Goal: Task Accomplishment & Management: Complete application form

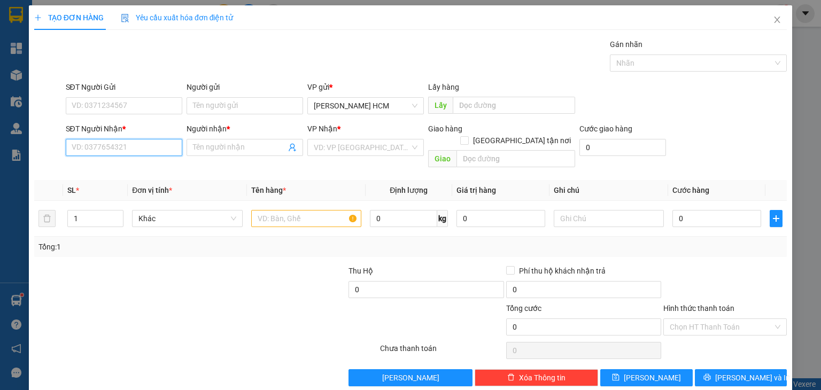
click at [145, 147] on input "SĐT Người Nhận *" at bounding box center [124, 147] width 116 height 17
click at [146, 145] on input "SĐT Người Nhận *" at bounding box center [124, 147] width 116 height 17
type input "0398094564"
click at [159, 166] on div "0398094564 - NGUYỆT" at bounding box center [122, 168] width 103 height 12
type input "NGUYỆT"
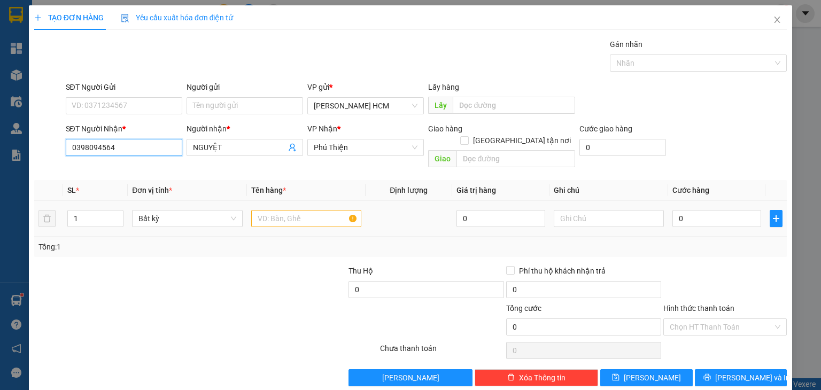
type input "0398094564"
click at [285, 210] on input "text" at bounding box center [306, 218] width 110 height 17
click at [114, 210] on span "Increase Value" at bounding box center [117, 215] width 12 height 10
type input "3"
click at [114, 210] on span "Increase Value" at bounding box center [117, 215] width 12 height 10
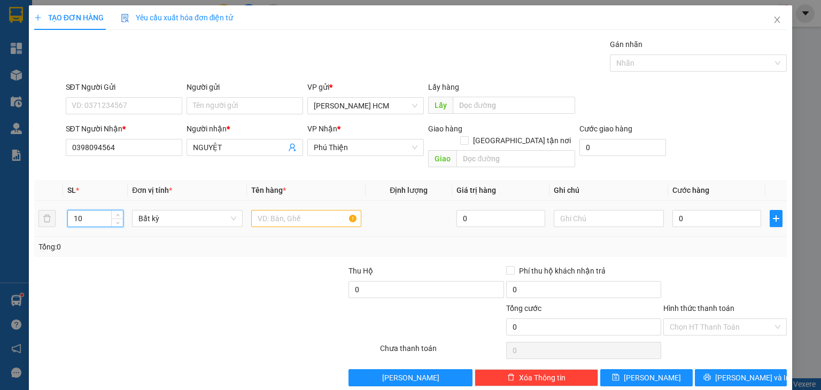
type input "10"
click at [307, 210] on input "text" at bounding box center [306, 218] width 110 height 17
type input "V"
type input "CAY"
click at [710, 212] on input "0" at bounding box center [716, 218] width 89 height 17
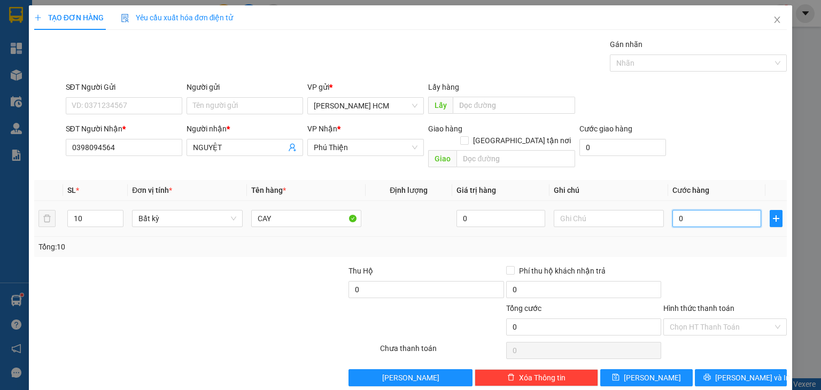
type input "007"
type input "7"
type input "0.070"
type input "70"
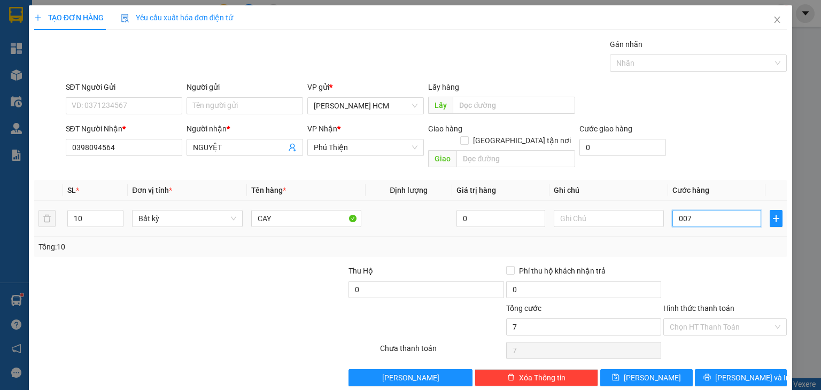
type input "70"
type input "00.700"
type input "700"
type input "700.000"
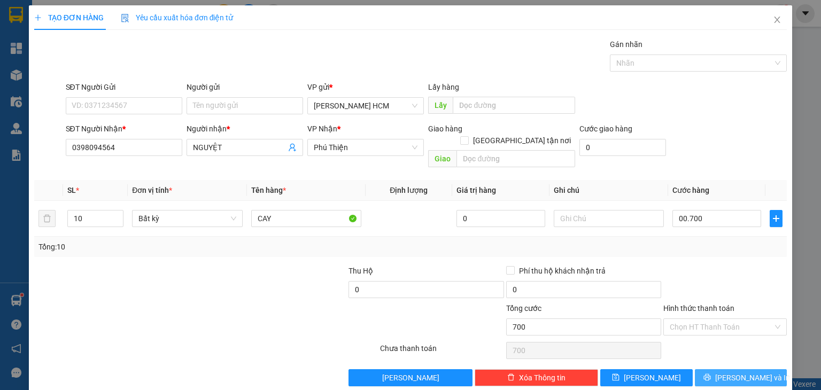
type input "700.000"
click at [720, 370] on button "[PERSON_NAME] và In" at bounding box center [741, 377] width 92 height 17
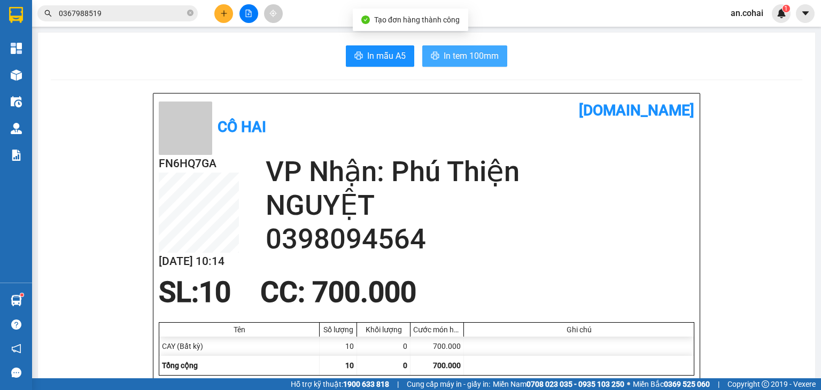
click at [454, 54] on span "In tem 100mm" at bounding box center [470, 55] width 55 height 13
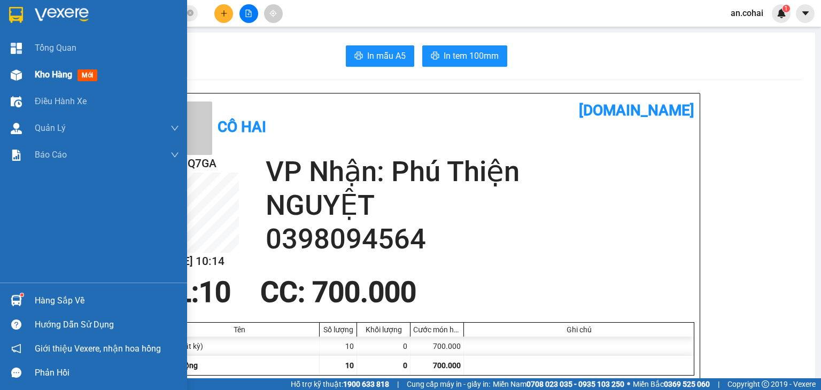
drag, startPoint x: 24, startPoint y: 76, endPoint x: 137, endPoint y: 69, distance: 113.0
click at [24, 77] on div at bounding box center [16, 75] width 19 height 19
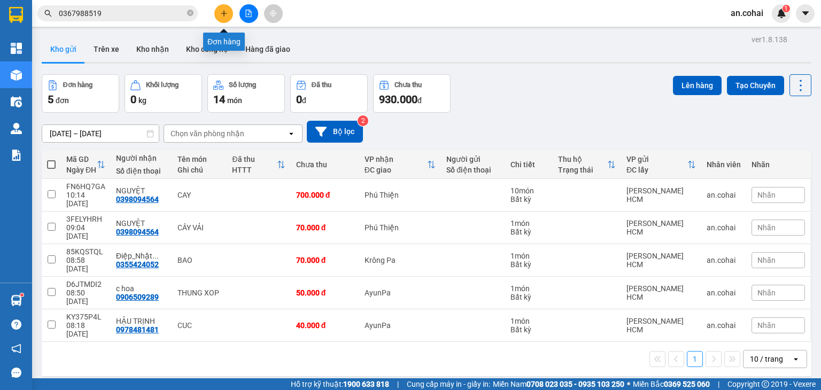
click at [218, 13] on button at bounding box center [223, 13] width 19 height 19
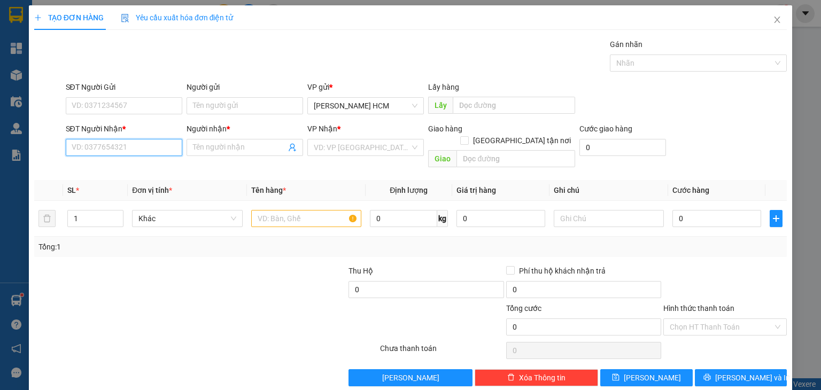
click at [109, 145] on input "SĐT Người Nhận *" at bounding box center [124, 147] width 116 height 17
click at [201, 153] on span at bounding box center [244, 147] width 116 height 17
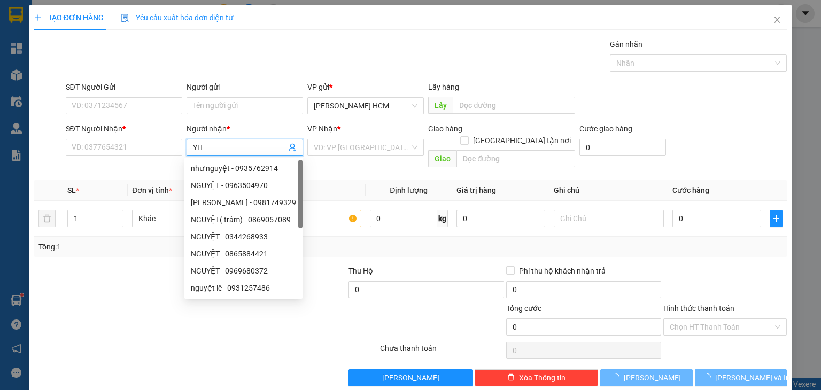
type input "Y"
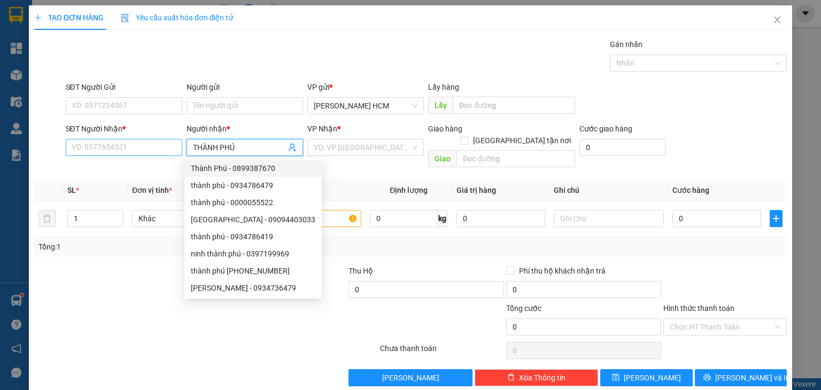
type input "THÀNH PHÚ"
click at [125, 146] on input "SĐT Người Nhận *" at bounding box center [124, 147] width 116 height 17
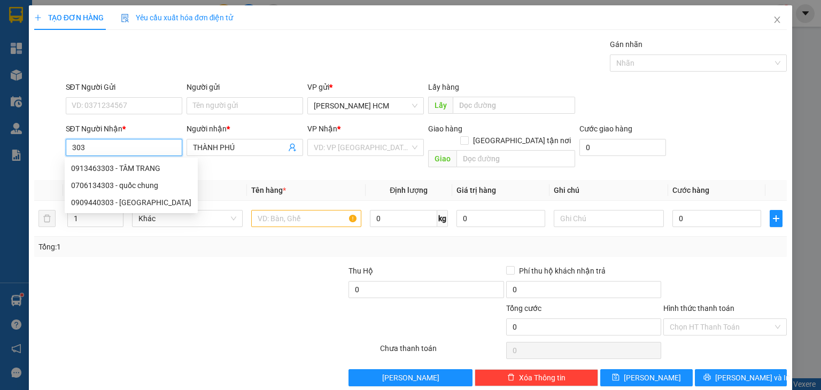
click at [143, 202] on div "0909440303 - [GEOGRAPHIC_DATA]" at bounding box center [131, 203] width 120 height 12
type input "0909440303"
type input "Thành Phú"
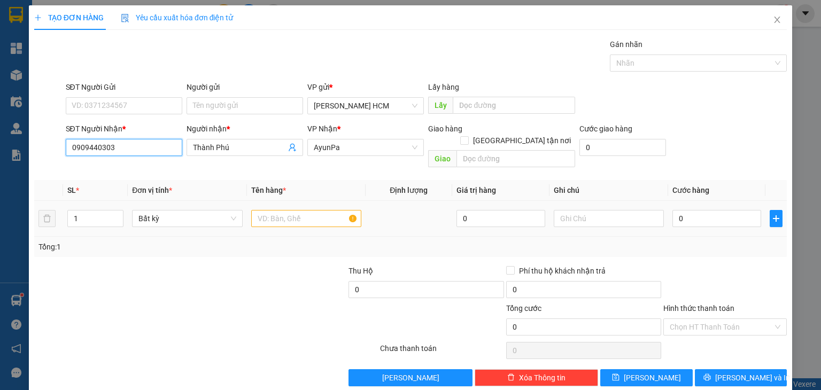
type input "0909440303"
click at [272, 210] on input "text" at bounding box center [306, 218] width 110 height 17
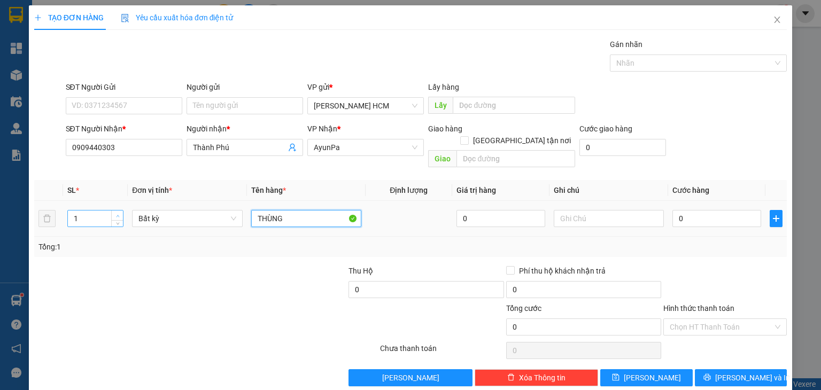
type input "THÙNG"
click at [115, 210] on span "Increase Value" at bounding box center [117, 215] width 12 height 10
type input "3"
click at [115, 210] on span "Increase Value" at bounding box center [117, 215] width 12 height 10
click at [698, 210] on input "0" at bounding box center [716, 218] width 89 height 17
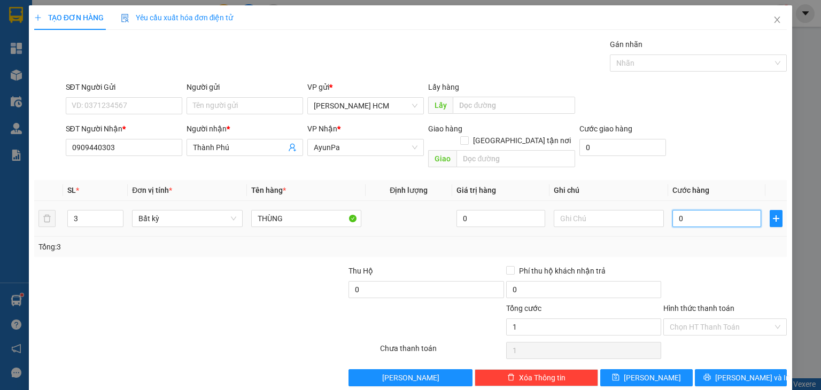
type input "001"
type input "1"
type input "0.018"
type input "18"
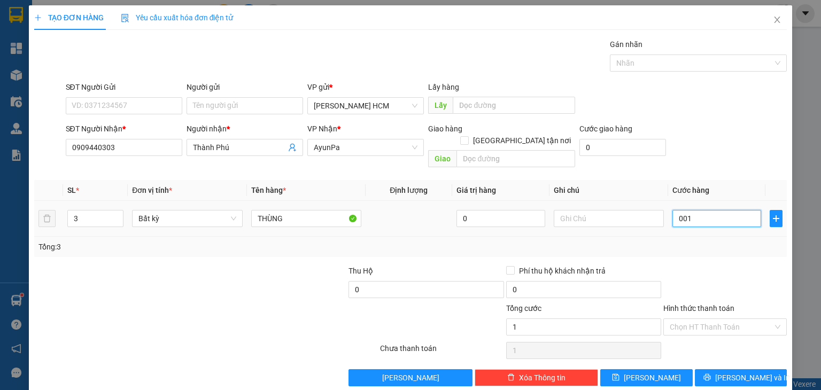
type input "18"
type input "00.180"
type input "180"
type input "180.000"
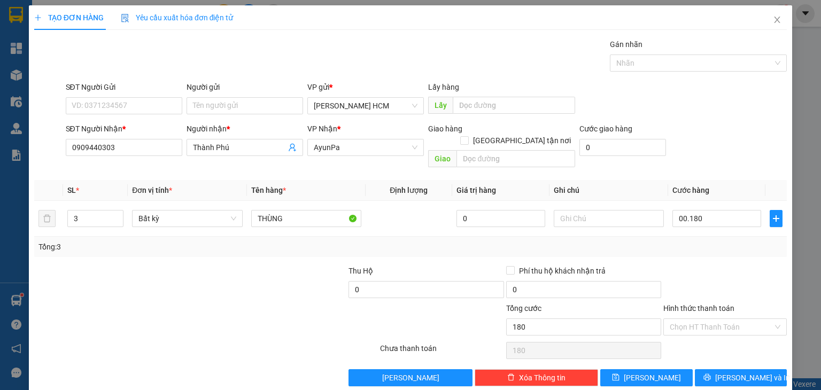
type input "180.000"
click at [713, 241] on div "Tổng: 3" at bounding box center [410, 247] width 752 height 20
click at [709, 357] on div "Transit Pickup Surcharge Ids Transit Deliver Surcharge Ids Transit Deliver Surc…" at bounding box center [410, 212] width 752 height 348
click at [710, 369] on button "[PERSON_NAME] và In" at bounding box center [741, 377] width 92 height 17
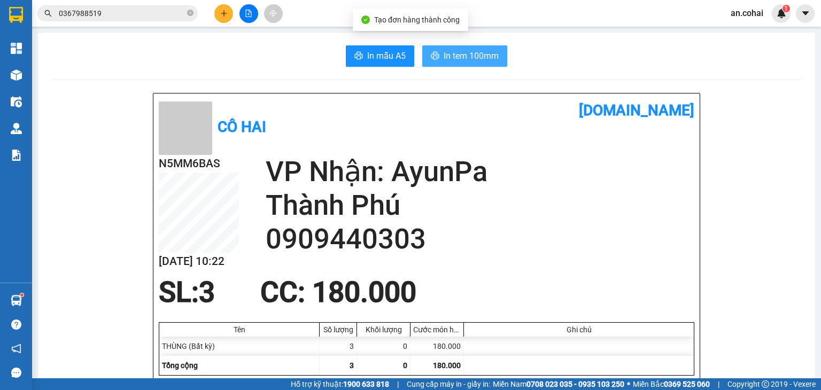
drag, startPoint x: 449, startPoint y: 61, endPoint x: 460, endPoint y: 69, distance: 13.8
click at [450, 64] on button "In tem 100mm" at bounding box center [464, 55] width 85 height 21
click at [461, 50] on span "In tem 100mm" at bounding box center [470, 55] width 55 height 13
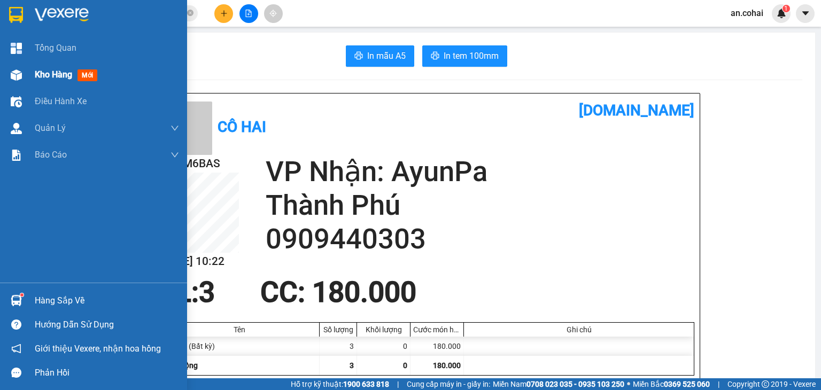
click at [29, 81] on div "Kho hàng mới" at bounding box center [93, 74] width 187 height 27
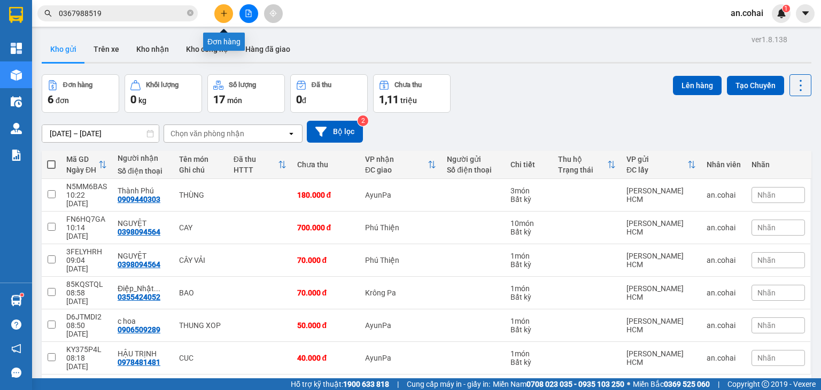
click at [223, 9] on button at bounding box center [223, 13] width 19 height 19
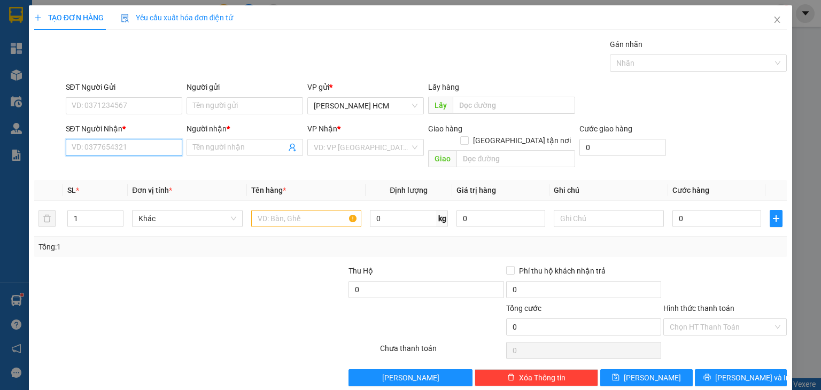
click at [152, 146] on input "SĐT Người Nhận *" at bounding box center [124, 147] width 116 height 17
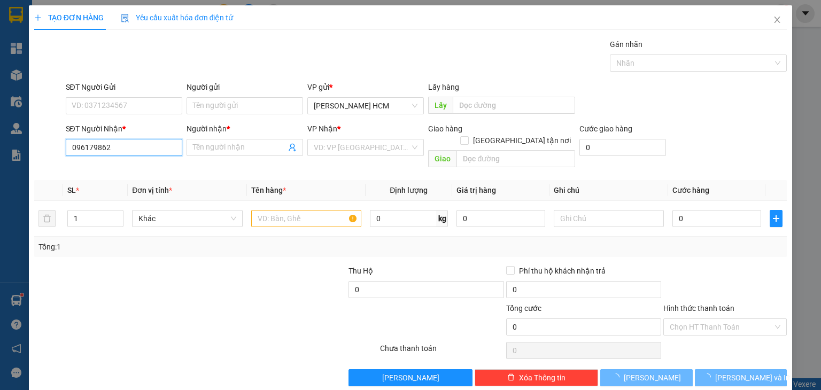
type input "0961798628"
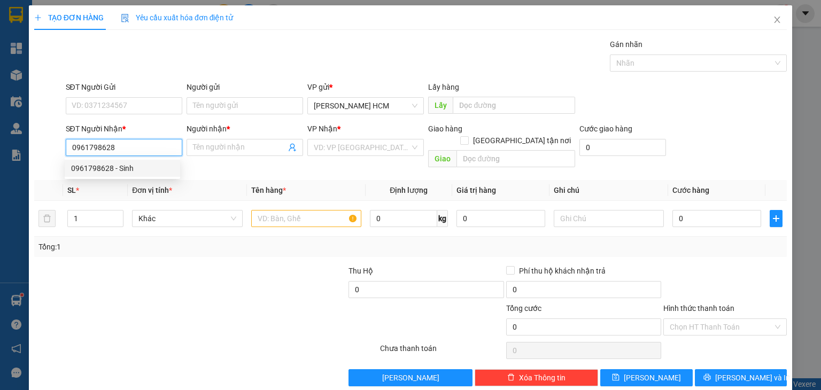
click at [126, 173] on div "0961798628 - Sinh" at bounding box center [122, 168] width 103 height 12
type input "Sinh"
type input "0961798628"
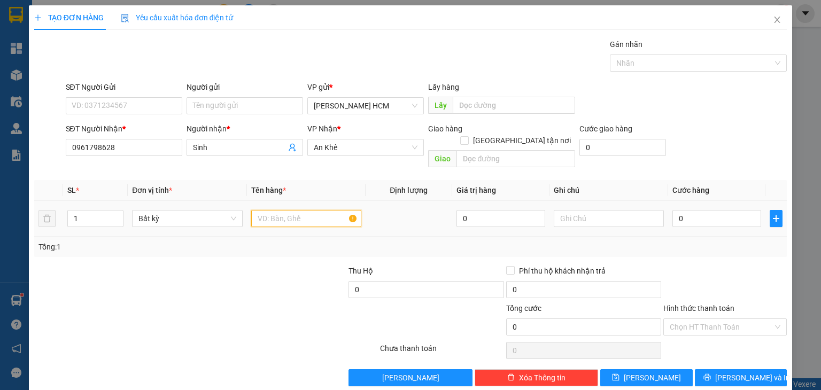
click at [280, 210] on input "text" at bounding box center [306, 218] width 110 height 17
type input "KIỆN"
click at [674, 210] on input "0" at bounding box center [716, 218] width 89 height 17
type input "005"
type input "5"
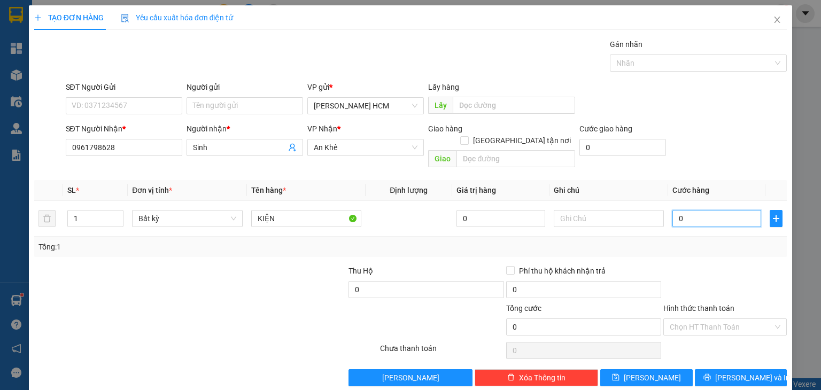
type input "5"
type input "0.050"
type input "50"
type input "50.000"
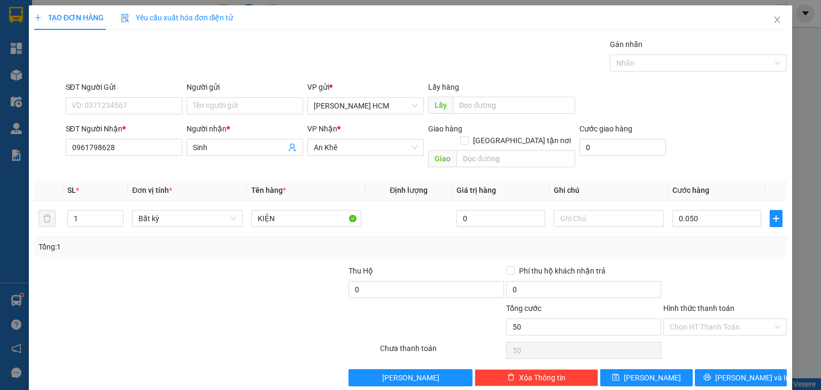
type input "50.000"
click at [693, 244] on div "Tổng: 1" at bounding box center [410, 247] width 752 height 20
click at [723, 369] on button "[PERSON_NAME] và In" at bounding box center [741, 377] width 92 height 17
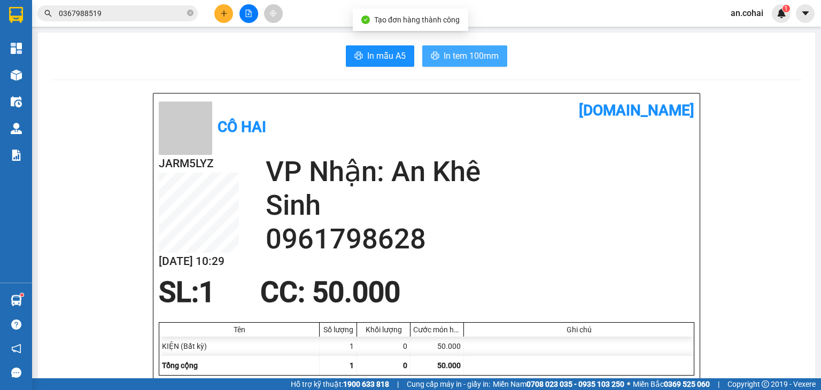
click at [455, 52] on span "In tem 100mm" at bounding box center [470, 55] width 55 height 13
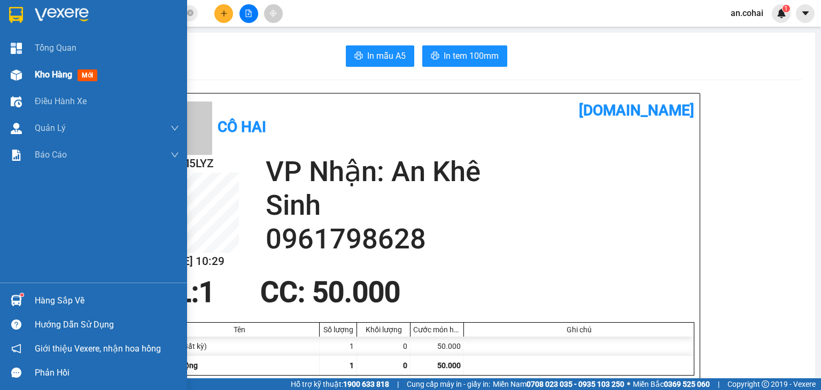
click at [30, 79] on div "Kho hàng mới" at bounding box center [93, 74] width 187 height 27
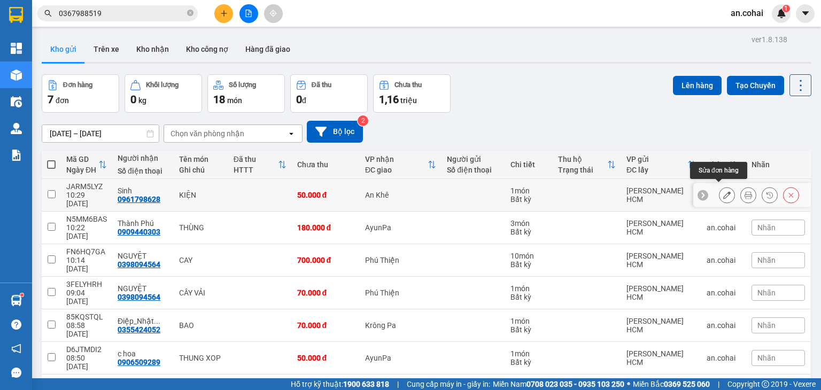
click at [723, 191] on icon at bounding box center [726, 194] width 7 height 7
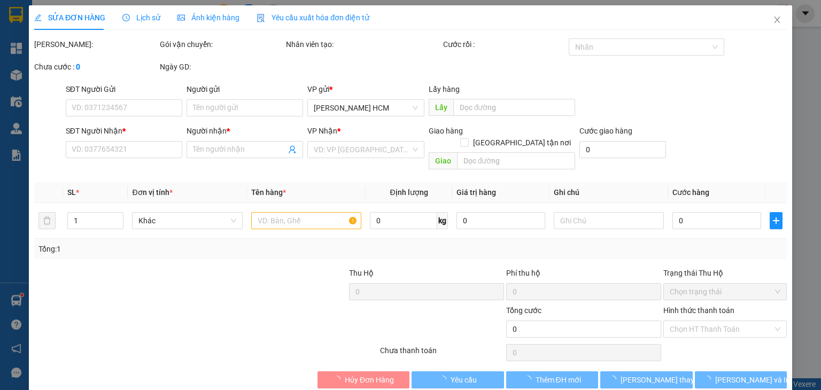
type input "0961798628"
type input "Sinh"
type input "50.000"
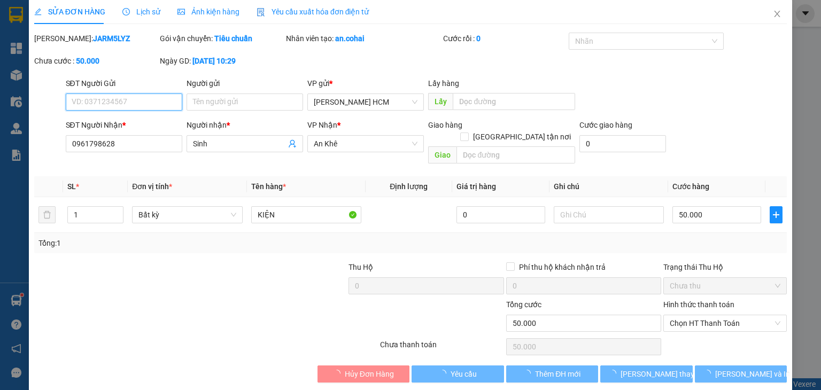
scroll to position [7, 0]
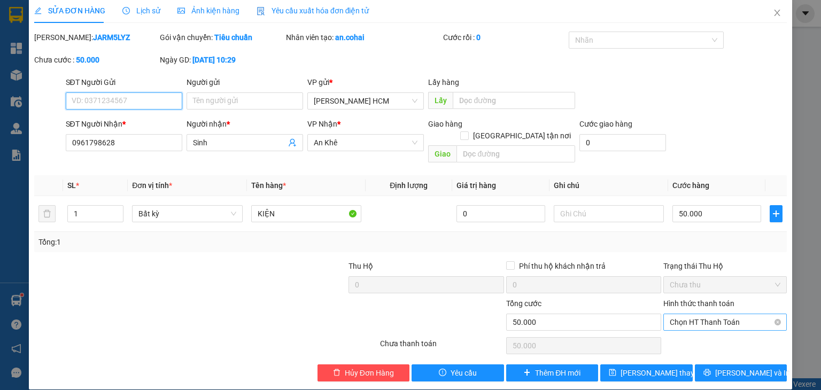
click at [723, 314] on span "Chọn HT Thanh Toán" at bounding box center [724, 322] width 111 height 16
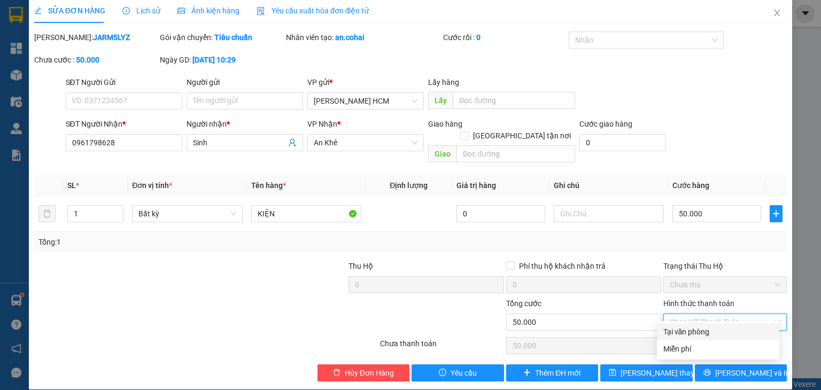
click at [712, 326] on div "Tại văn phòng" at bounding box center [718, 332] width 110 height 12
type input "0"
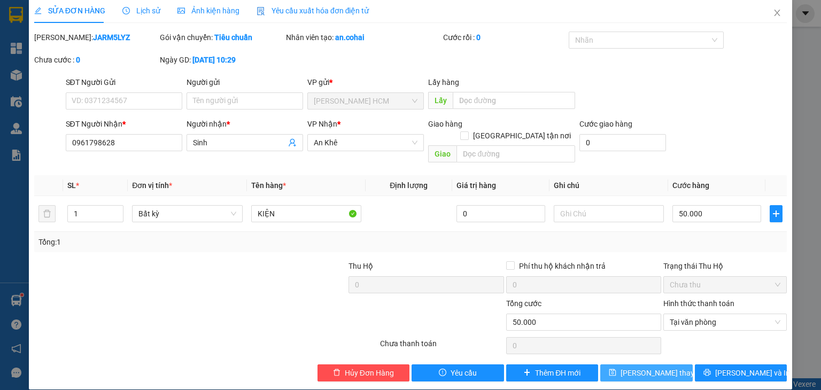
click at [622, 364] on button "[PERSON_NAME] thay đổi" at bounding box center [646, 372] width 92 height 17
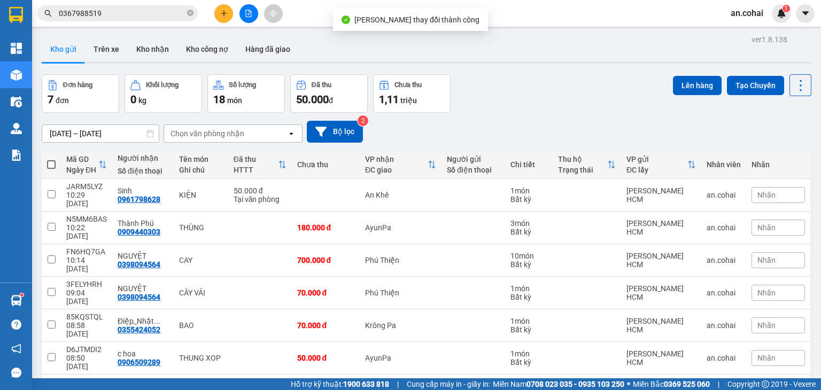
click at [49, 168] on span at bounding box center [51, 164] width 9 height 9
click at [51, 159] on input "checkbox" at bounding box center [51, 159] width 0 height 0
checkbox input "true"
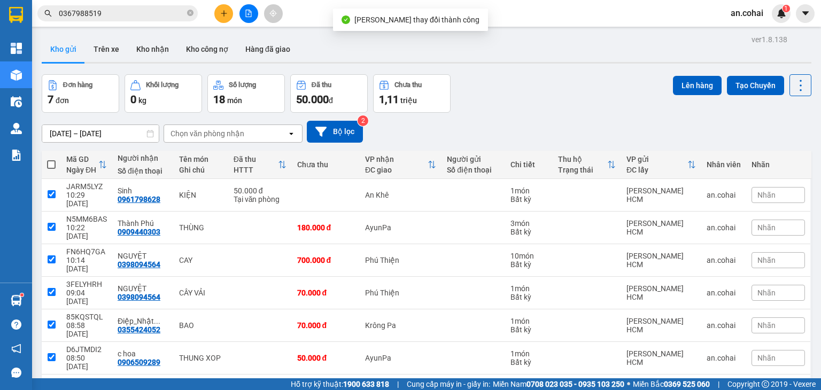
checkbox input "true"
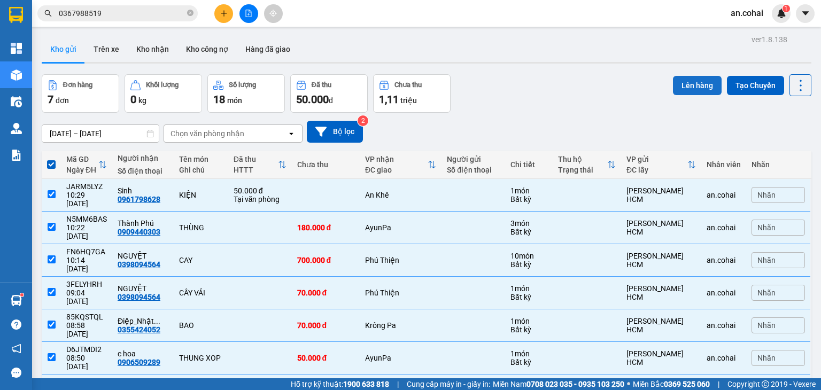
click at [692, 85] on button "Lên hàng" at bounding box center [697, 85] width 49 height 19
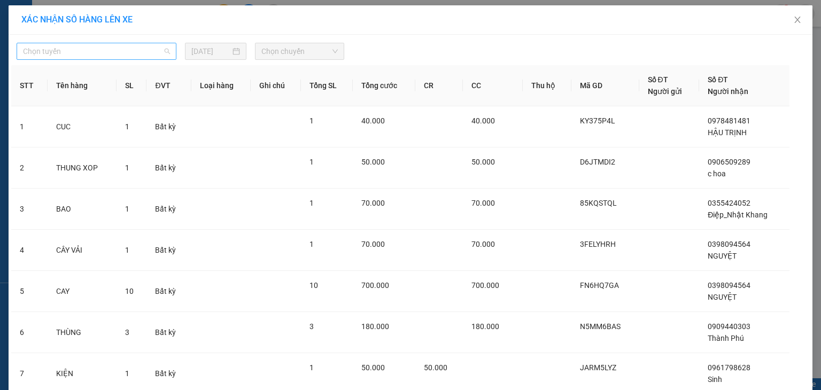
click at [93, 48] on span "Chọn tuyến" at bounding box center [96, 51] width 147 height 16
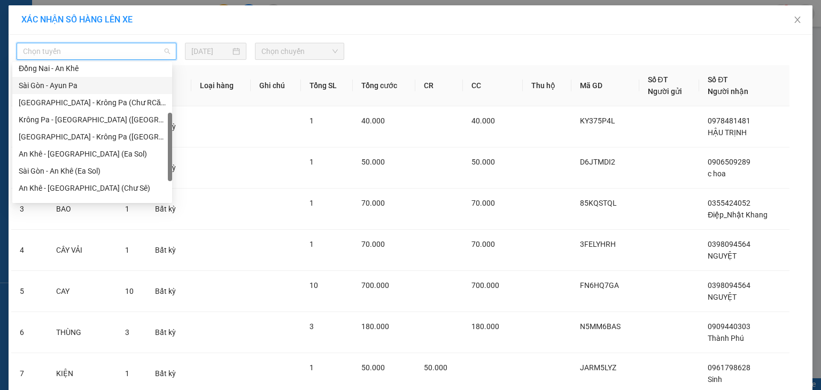
scroll to position [150, 0]
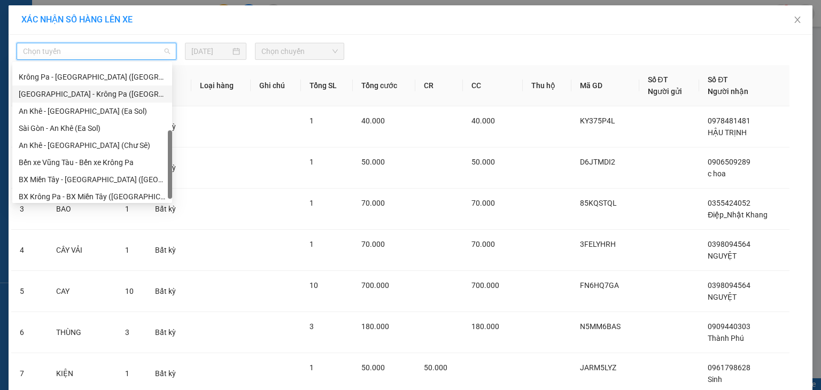
click at [77, 95] on div "[GEOGRAPHIC_DATA] - Krông Pa ([GEOGRAPHIC_DATA])" at bounding box center [92, 94] width 147 height 12
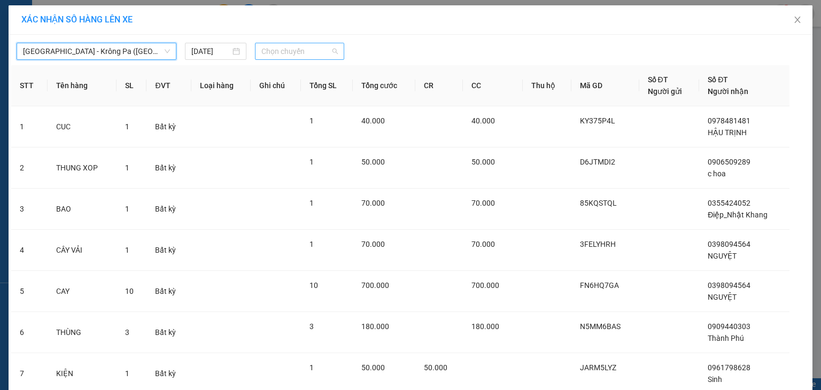
click at [302, 48] on span "Chọn chuyến" at bounding box center [299, 51] width 77 height 16
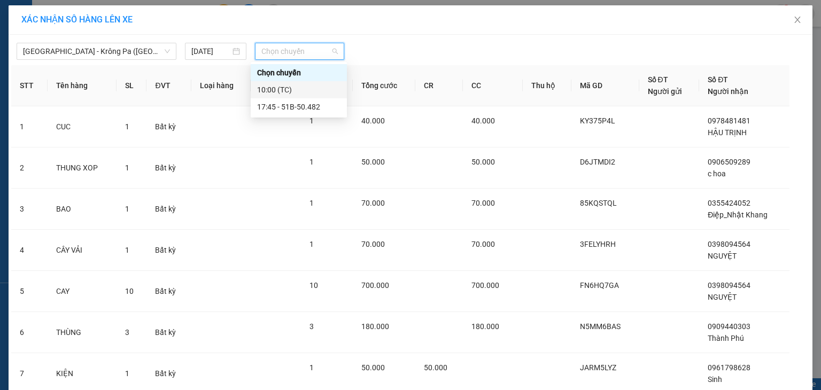
click at [295, 92] on div "10:00 (TC)" at bounding box center [298, 90] width 83 height 12
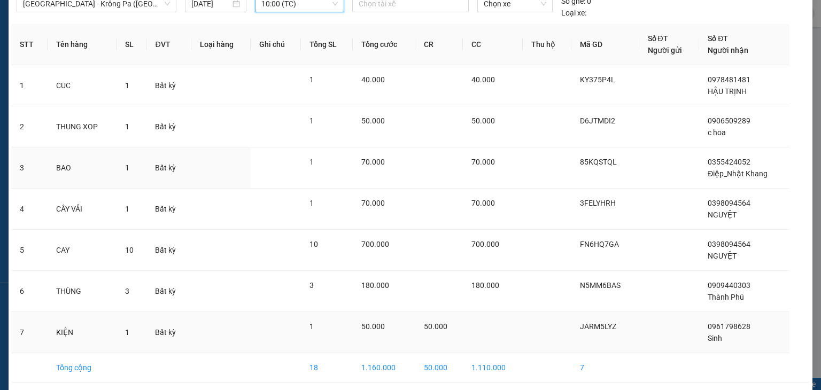
scroll to position [88, 0]
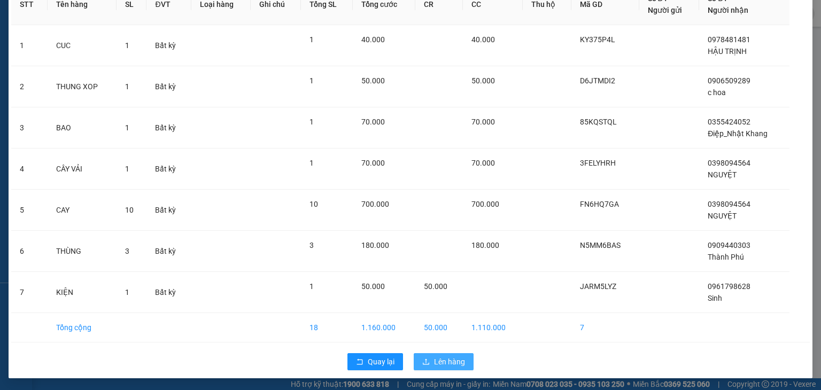
click at [442, 364] on span "Lên hàng" at bounding box center [449, 362] width 31 height 12
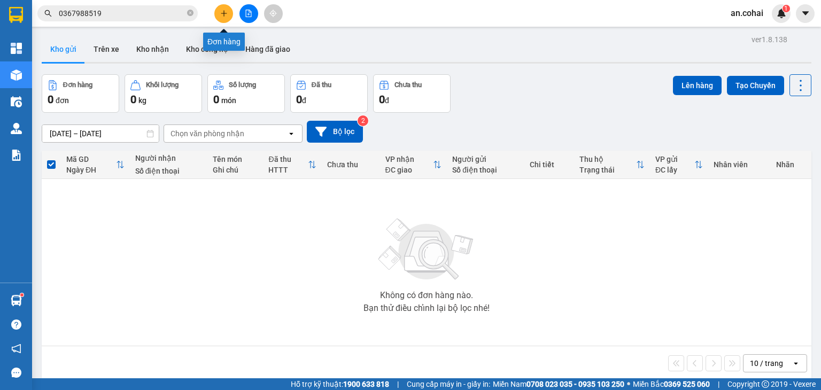
click at [218, 6] on button at bounding box center [223, 13] width 19 height 19
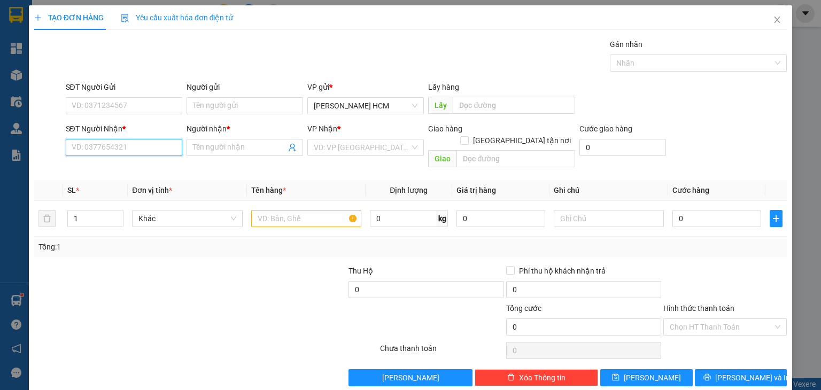
click at [144, 144] on input "SĐT Người Nhận *" at bounding box center [124, 147] width 116 height 17
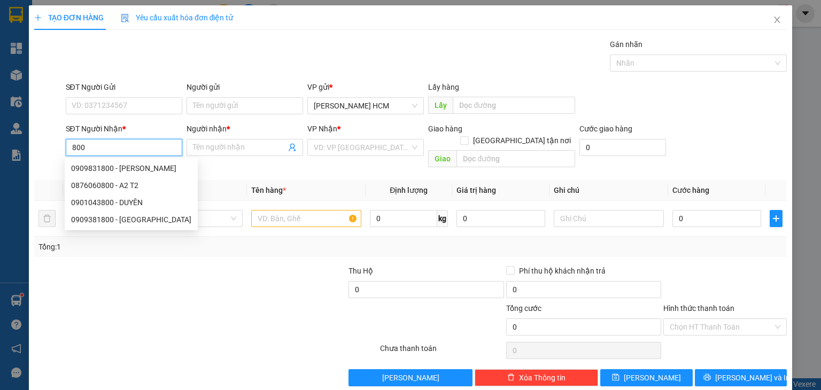
click at [141, 163] on div "0909831800 - [PERSON_NAME]" at bounding box center [131, 168] width 120 height 12
type input "0909831800"
type input "[PERSON_NAME]"
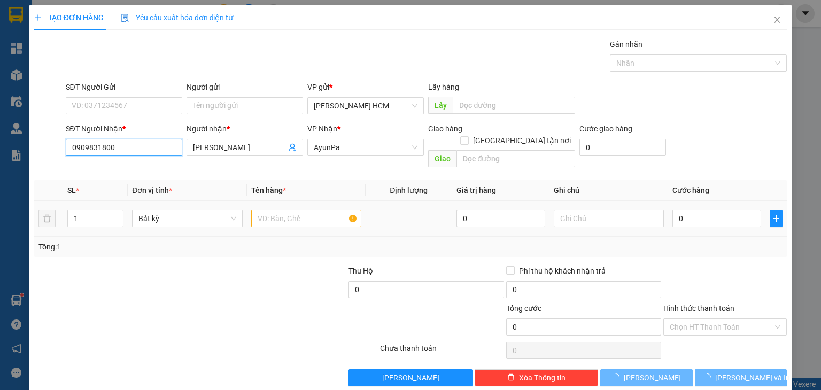
type input "0909831800"
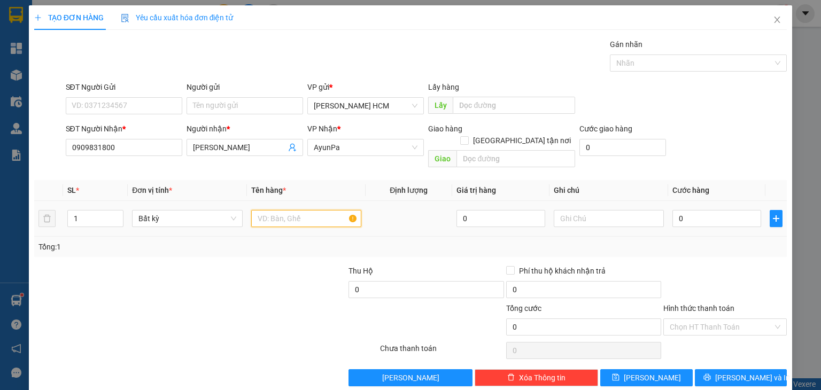
click at [279, 210] on input "text" at bounding box center [306, 218] width 110 height 17
type input "THÙNG"
click at [693, 210] on input "0" at bounding box center [716, 218] width 89 height 17
type input "005"
type input "5"
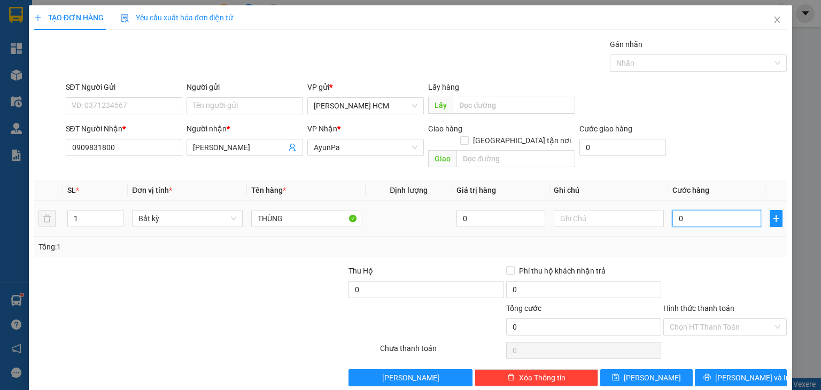
type input "5"
type input "0.050"
type input "50"
type input "50.000"
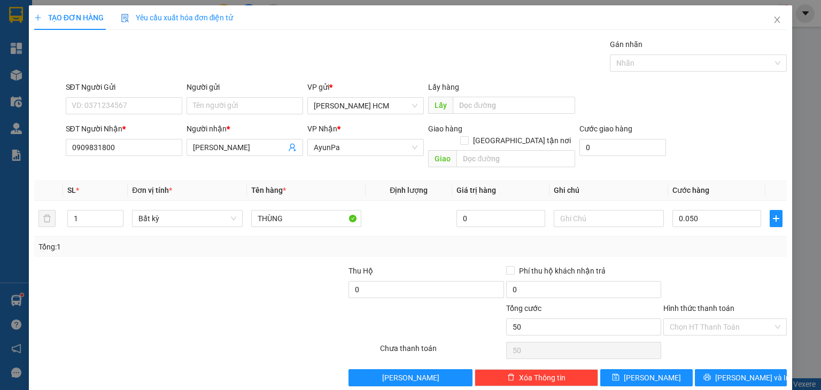
type input "50.000"
click at [704, 241] on div "Tổng: 1" at bounding box center [410, 247] width 744 height 12
click at [708, 369] on button "[PERSON_NAME] và In" at bounding box center [741, 377] width 92 height 17
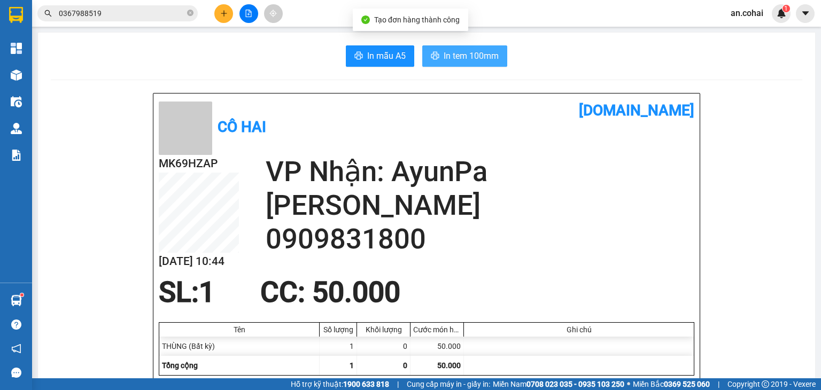
click at [454, 54] on span "In tem 100mm" at bounding box center [470, 55] width 55 height 13
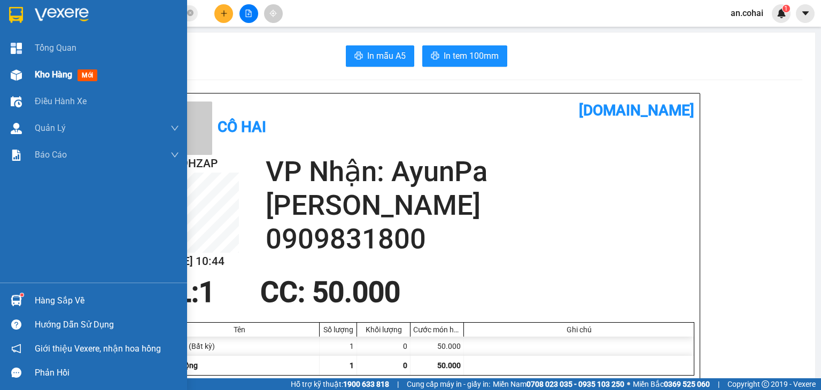
click at [22, 78] on div at bounding box center [16, 75] width 19 height 19
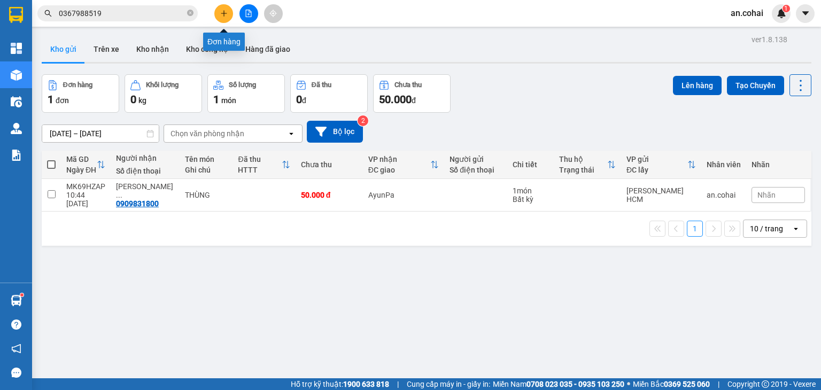
click at [227, 15] on icon "plus" at bounding box center [223, 13] width 7 height 7
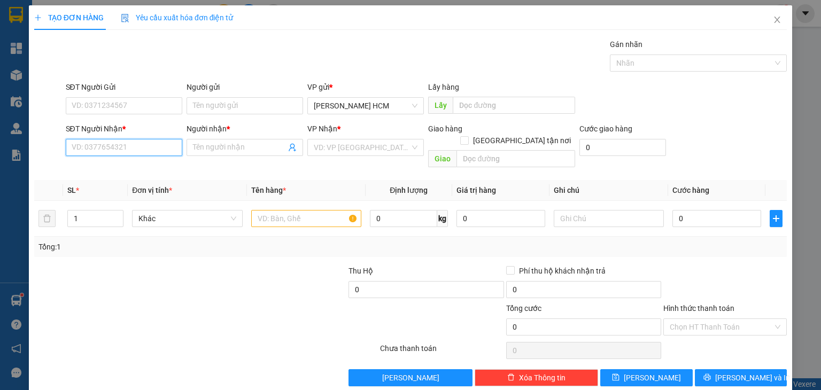
click at [125, 147] on input "SĐT Người Nhận *" at bounding box center [124, 147] width 116 height 17
click at [89, 142] on input "097327447" at bounding box center [124, 147] width 116 height 17
type input "0973227447"
click at [124, 167] on div "0973227447 - A.Thống" at bounding box center [122, 168] width 103 height 12
type input "A.Thống"
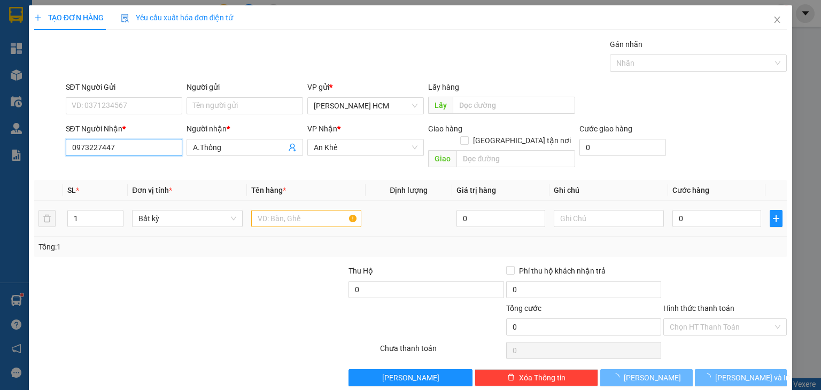
type input "0973227447"
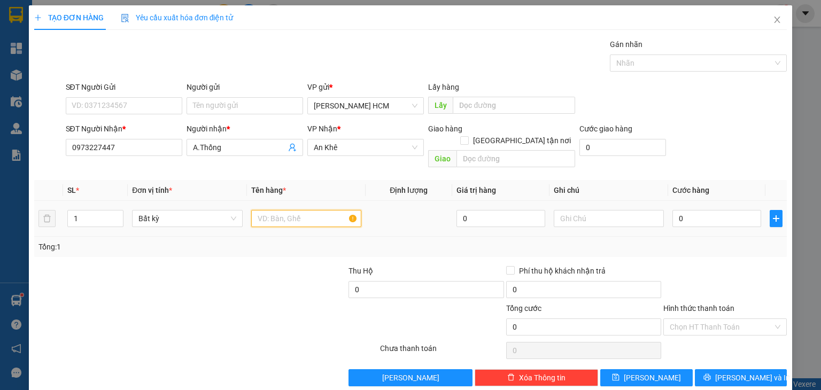
click at [269, 210] on input "text" at bounding box center [306, 218] width 110 height 17
type input "HOP"
click at [701, 210] on input "0" at bounding box center [716, 218] width 89 height 17
type input "004"
type input "4"
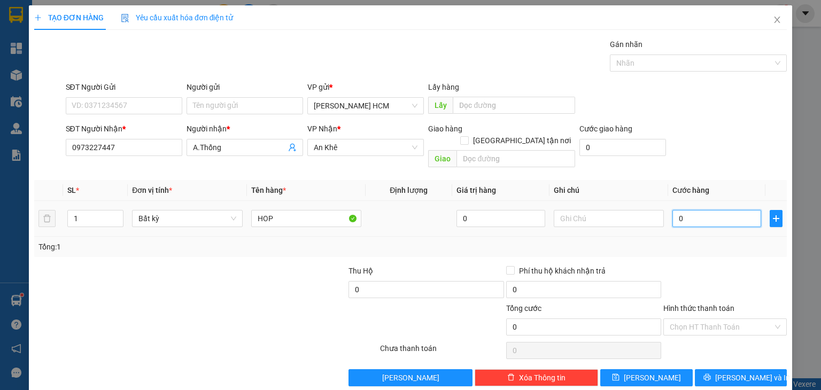
type input "4"
type input "0.040"
type input "40"
type input "40.000"
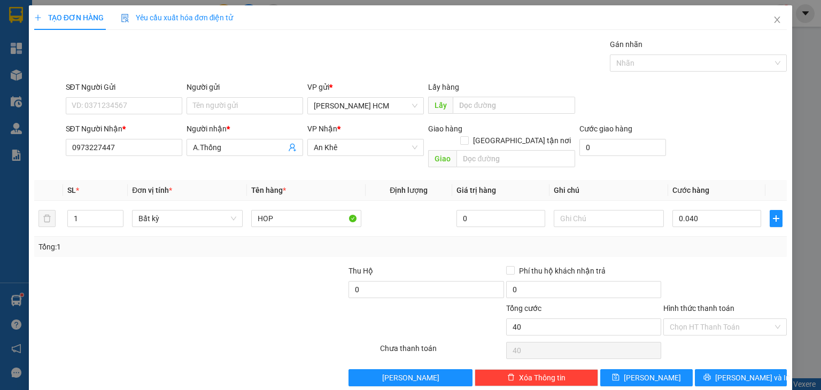
type input "40.000"
click at [713, 241] on div "Tổng: 1" at bounding box center [410, 247] width 744 height 12
click at [712, 369] on button "[PERSON_NAME] và In" at bounding box center [741, 377] width 92 height 17
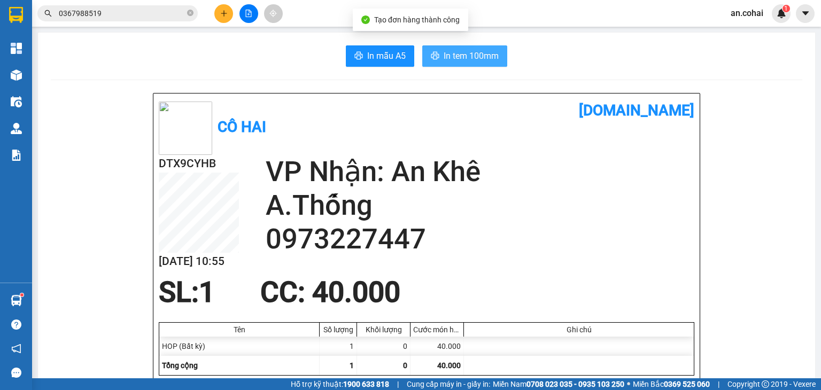
click at [464, 64] on button "In tem 100mm" at bounding box center [464, 55] width 85 height 21
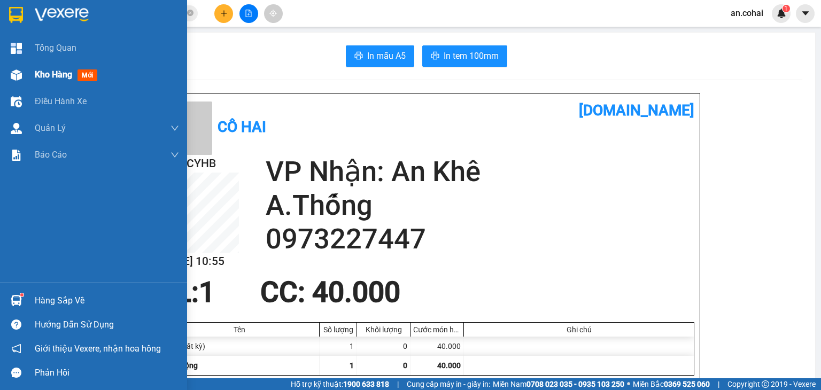
click at [23, 74] on div at bounding box center [16, 75] width 19 height 19
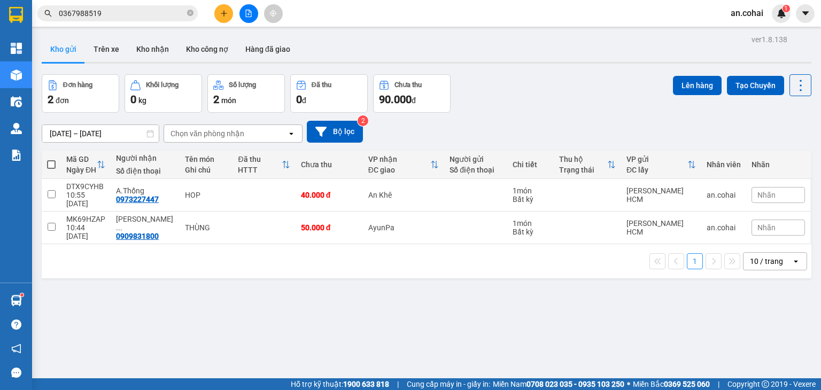
click at [52, 163] on span at bounding box center [51, 164] width 9 height 9
click at [51, 159] on input "checkbox" at bounding box center [51, 159] width 0 height 0
checkbox input "true"
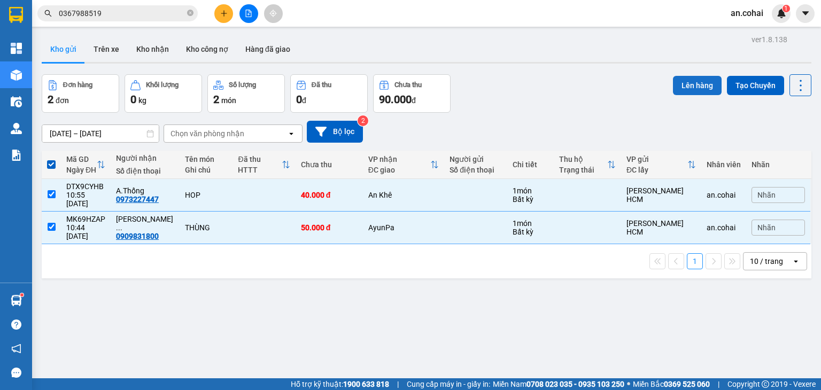
click at [680, 88] on button "Lên hàng" at bounding box center [697, 85] width 49 height 19
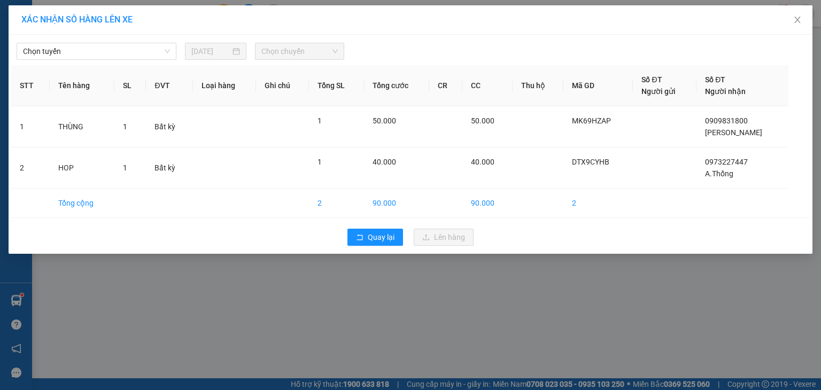
click at [137, 60] on div "Chọn tuyến [DATE] Chọn chuyến STT Tên hàng SL ĐVT Loại hàng Ghi chú Tổng SL Tổn…" at bounding box center [411, 144] width 804 height 219
click at [122, 48] on span "Chọn tuyến" at bounding box center [96, 51] width 147 height 16
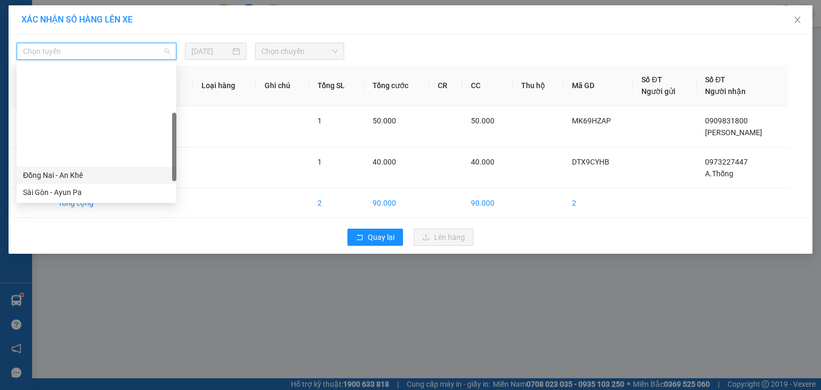
scroll to position [107, 0]
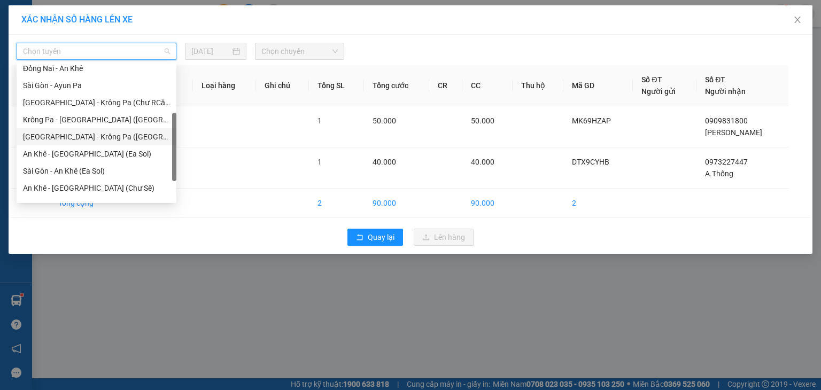
click at [94, 136] on div "[GEOGRAPHIC_DATA] - Krông Pa ([GEOGRAPHIC_DATA])" at bounding box center [96, 137] width 147 height 12
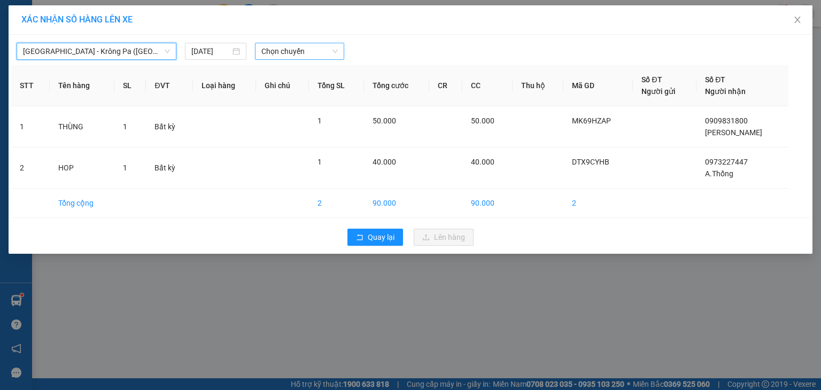
click at [291, 53] on span "Chọn chuyến" at bounding box center [299, 51] width 77 height 16
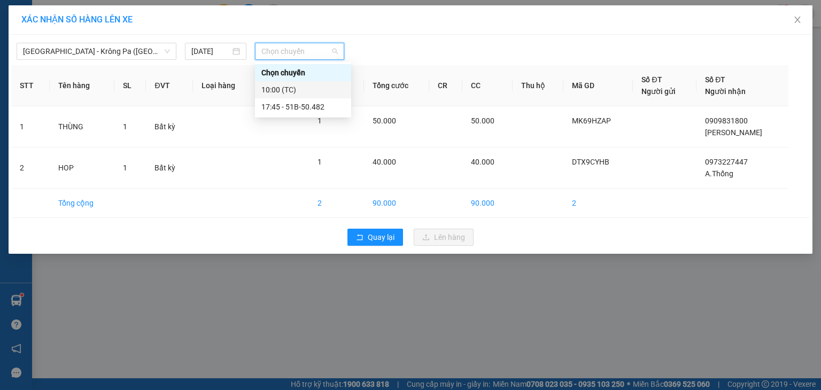
click at [303, 90] on div "10:00 (TC)" at bounding box center [302, 90] width 83 height 12
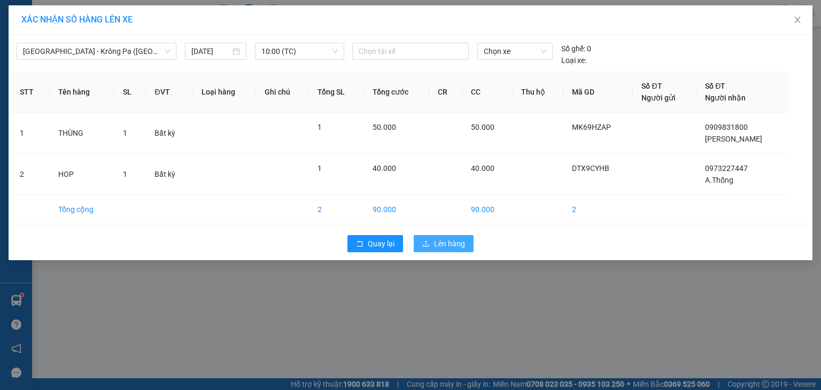
click at [439, 238] on span "Lên hàng" at bounding box center [449, 244] width 31 height 12
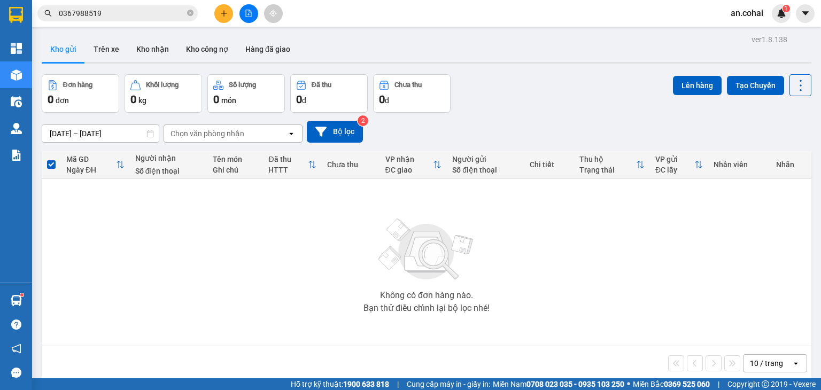
click at [252, 19] on button at bounding box center [248, 13] width 19 height 19
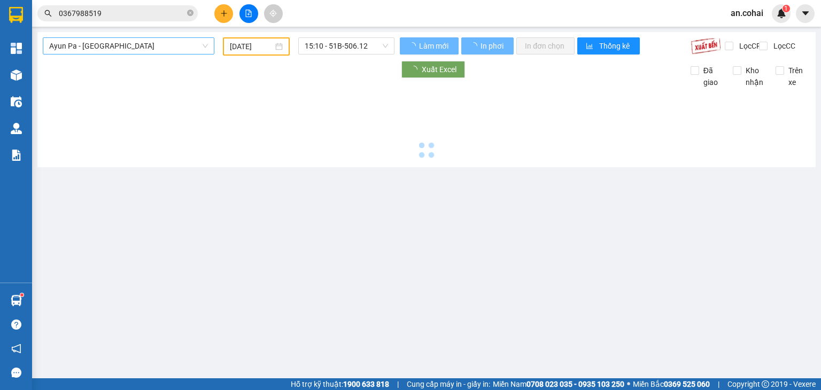
type input "[DATE]"
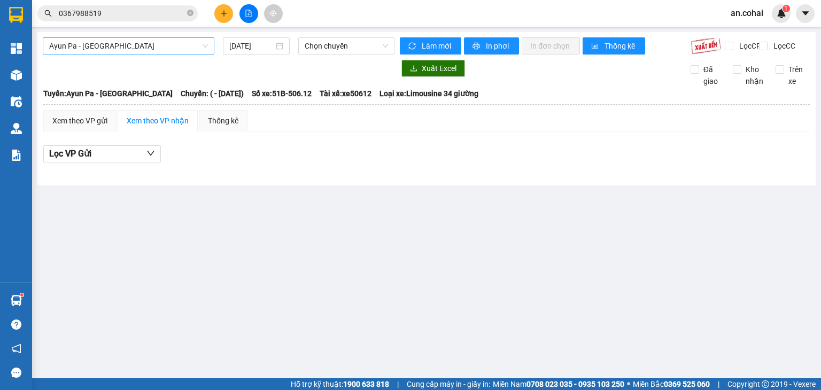
click at [162, 38] on span "Ayun Pa - [GEOGRAPHIC_DATA]" at bounding box center [128, 46] width 159 height 16
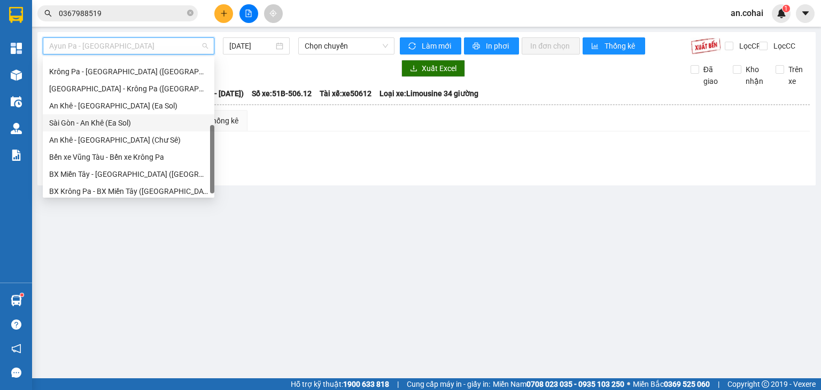
scroll to position [154, 0]
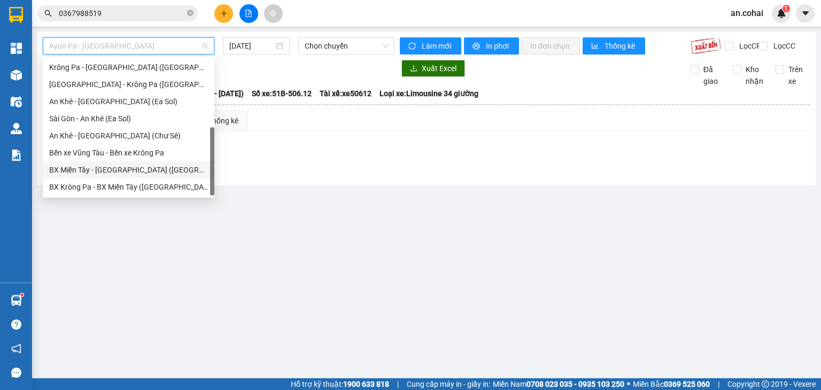
click at [122, 173] on div "BX Miền Tây - [GEOGRAPHIC_DATA] ([GEOGRAPHIC_DATA] - [GEOGRAPHIC_DATA])" at bounding box center [128, 170] width 159 height 12
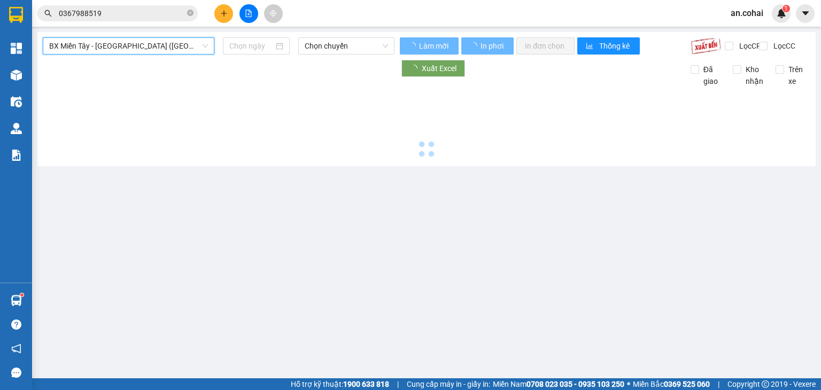
type input "[DATE]"
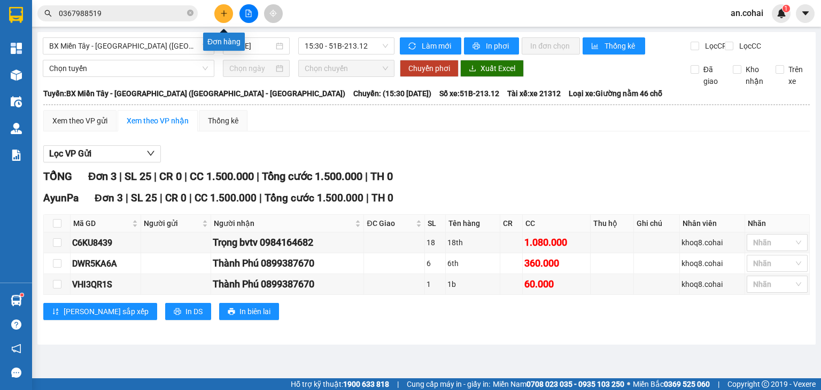
click at [225, 12] on icon "plus" at bounding box center [223, 13] width 7 height 7
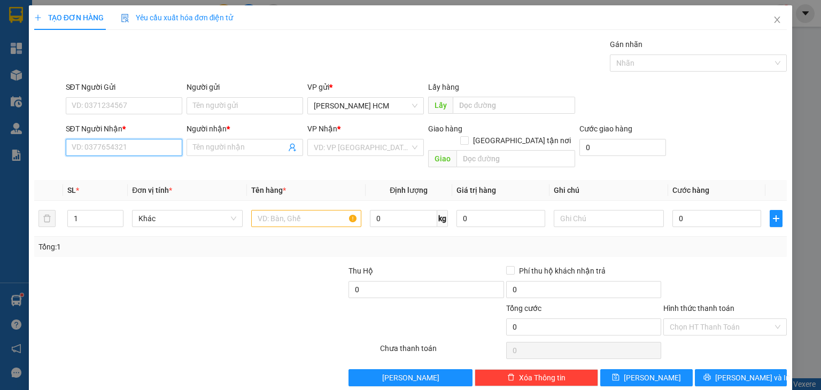
click at [150, 147] on input "SĐT Người Nhận *" at bounding box center [124, 147] width 116 height 17
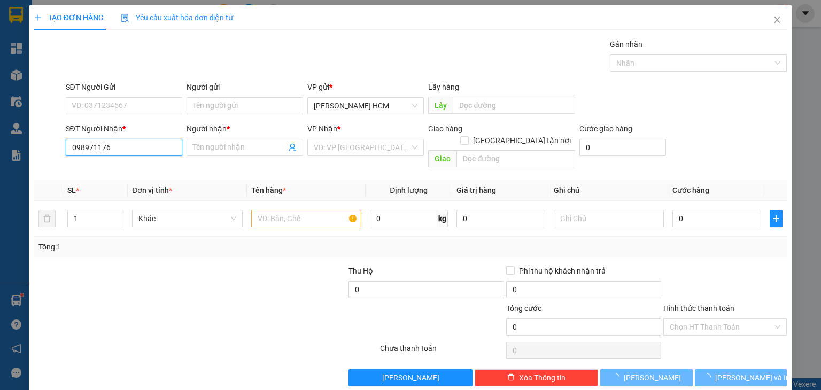
type input "0989711766"
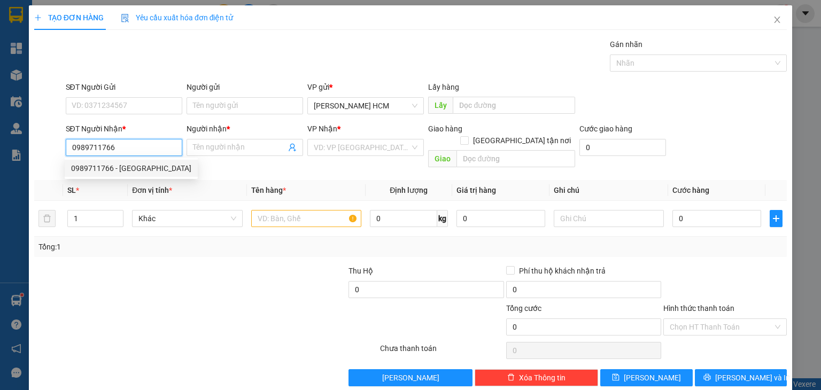
click at [123, 166] on div "0989711766 - [GEOGRAPHIC_DATA]" at bounding box center [131, 168] width 120 height 12
type input "Anh Phú"
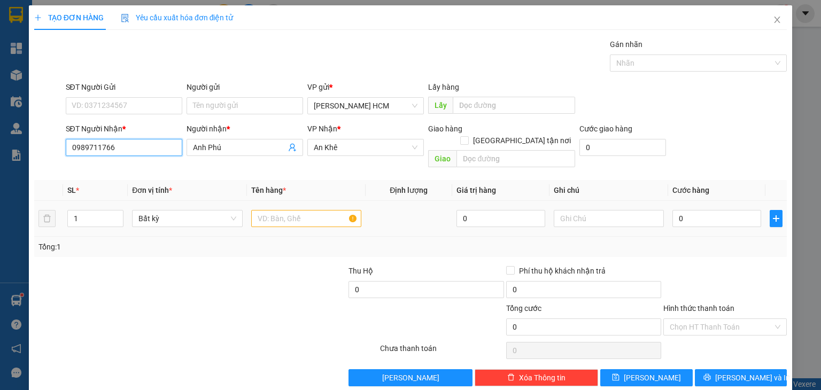
type input "0989711766"
click at [271, 210] on input "text" at bounding box center [306, 218] width 110 height 17
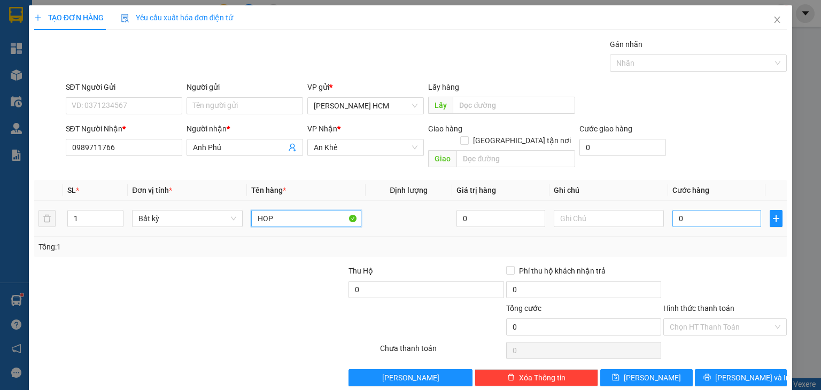
type input "HOP"
click at [705, 212] on input "0" at bounding box center [716, 218] width 89 height 17
type input "004"
type input "4"
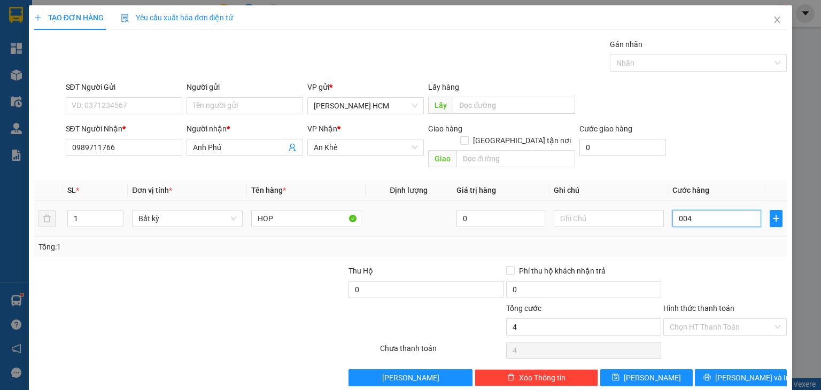
type input "0.040"
type input "40"
type input "40.000"
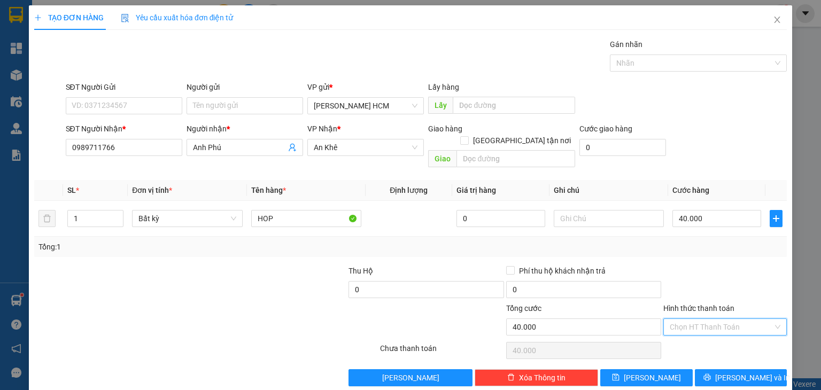
click at [709, 319] on input "Hình thức thanh toán" at bounding box center [720, 327] width 103 height 16
click at [710, 340] on div "Tại văn phòng" at bounding box center [718, 336] width 110 height 12
type input "0"
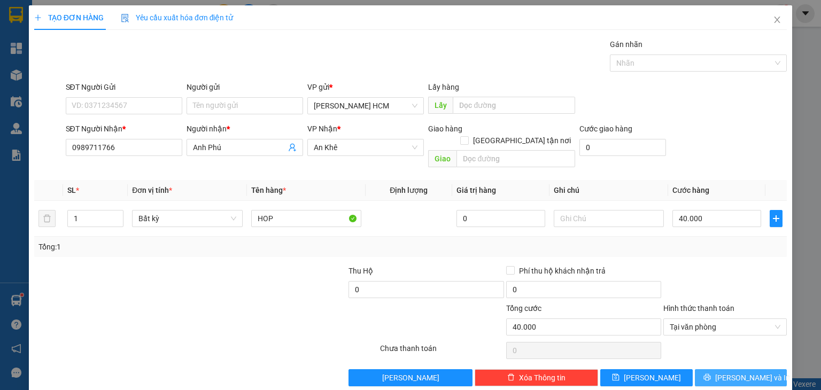
click at [740, 372] on span "[PERSON_NAME] và In" at bounding box center [752, 378] width 75 height 12
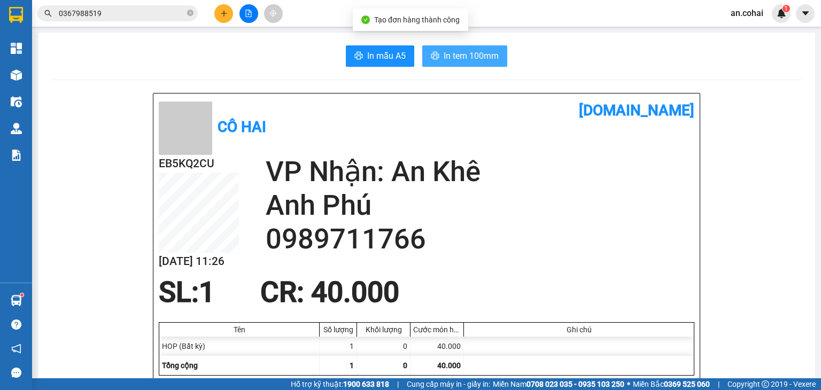
click at [449, 55] on span "In tem 100mm" at bounding box center [470, 55] width 55 height 13
click at [223, 14] on icon "plus" at bounding box center [223, 13] width 7 height 7
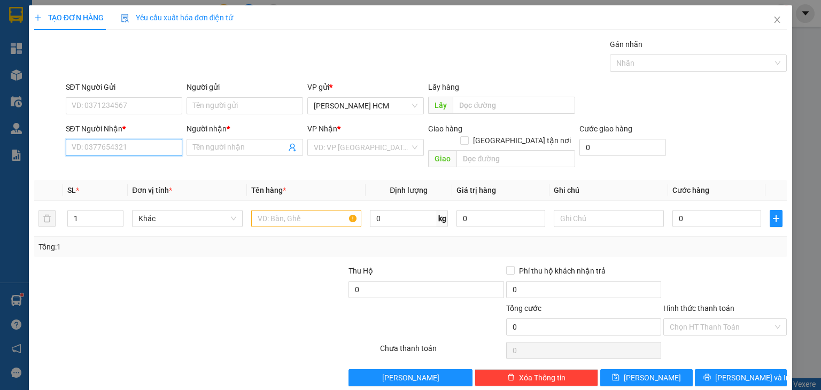
click at [124, 144] on input "SĐT Người Nhận *" at bounding box center [124, 147] width 116 height 17
type input "0987696278"
click at [139, 176] on div "0987696278 - Tuấn" at bounding box center [122, 168] width 115 height 17
type input "Tuấn"
type input "0987696278"
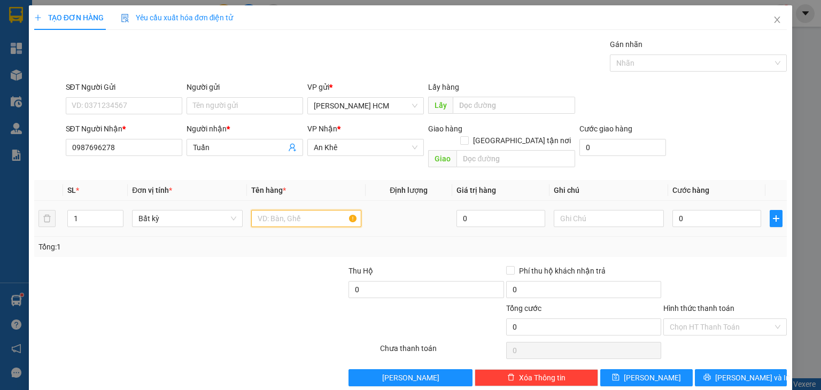
click at [276, 211] on input "text" at bounding box center [306, 218] width 110 height 17
type input "BAO"
click at [706, 210] on input "0" at bounding box center [716, 218] width 89 height 17
type input "005"
type input "5"
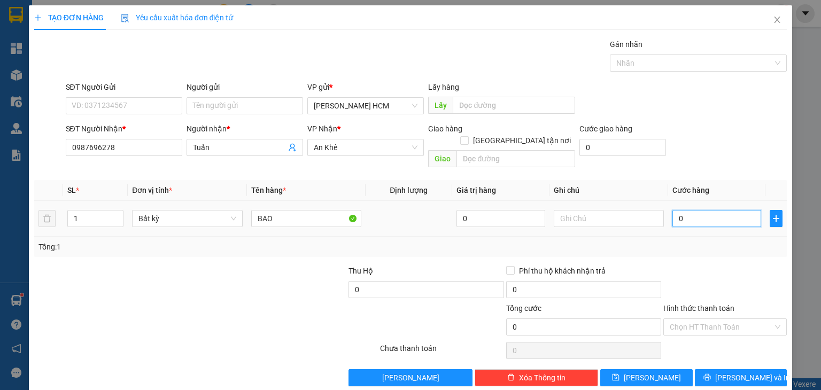
type input "5"
type input "0.050"
type input "50"
type input "50.000"
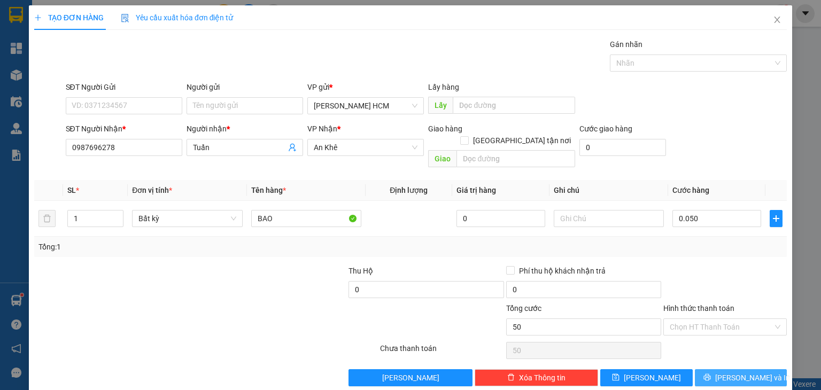
type input "50.000"
click at [733, 369] on button "[PERSON_NAME] và In" at bounding box center [741, 377] width 92 height 17
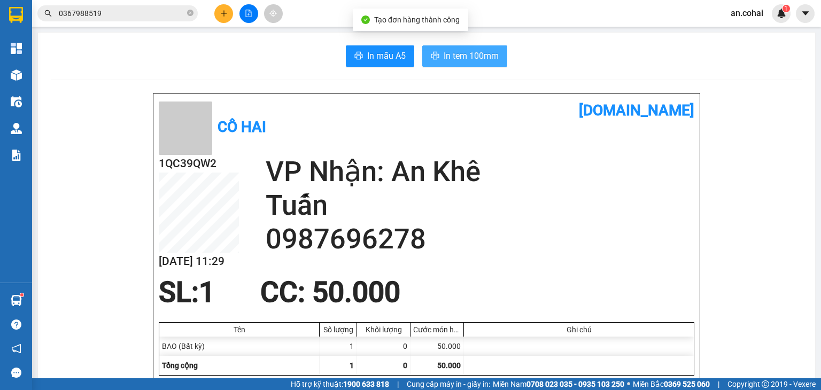
click at [448, 61] on span "In tem 100mm" at bounding box center [470, 55] width 55 height 13
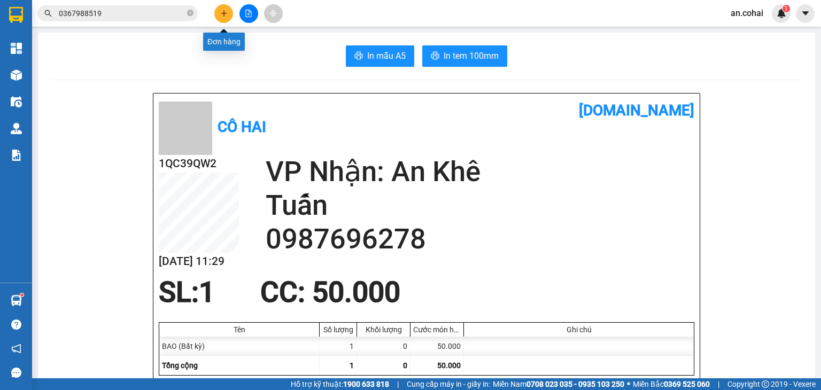
click at [222, 10] on icon "plus" at bounding box center [223, 13] width 7 height 7
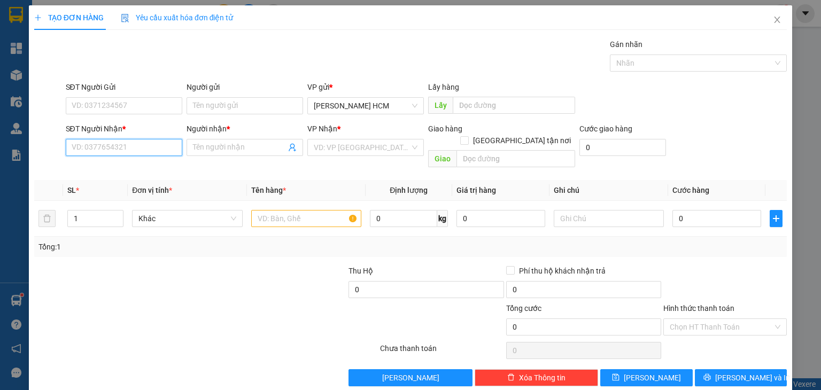
click at [146, 147] on input "SĐT Người Nhận *" at bounding box center [124, 147] width 116 height 17
type input "0985103440"
click at [212, 150] on input "Người nhận *" at bounding box center [239, 148] width 93 height 12
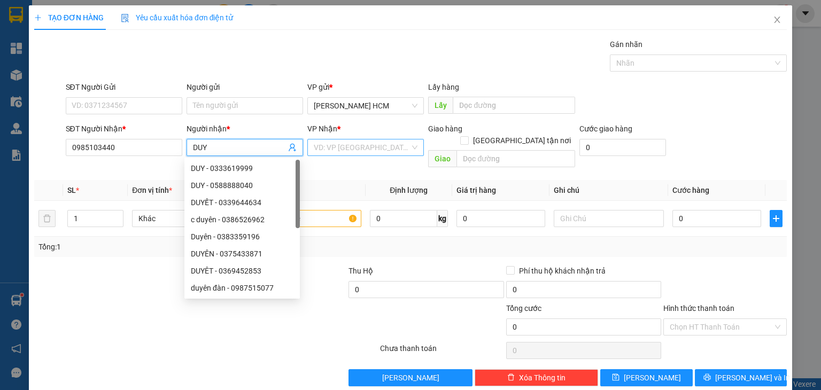
type input "DUY"
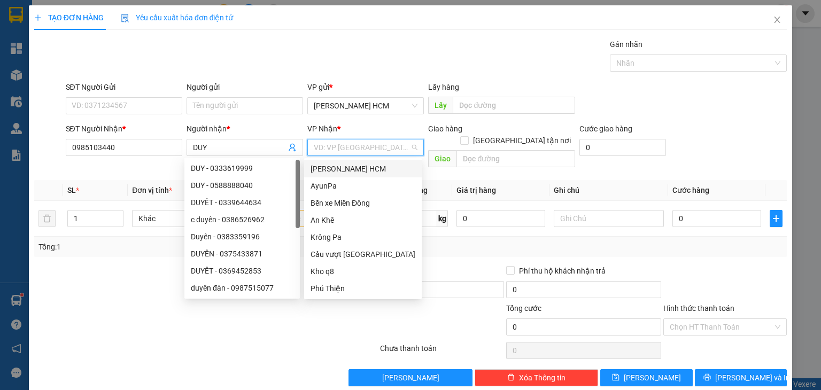
click at [338, 148] on input "search" at bounding box center [362, 147] width 96 height 16
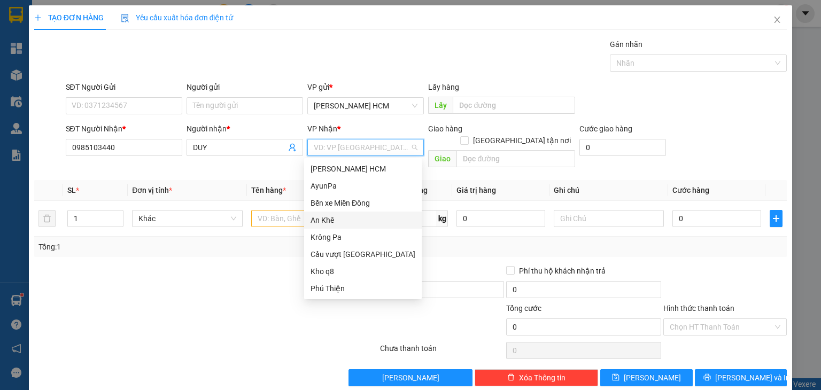
click at [333, 222] on div "An Khê" at bounding box center [362, 220] width 105 height 12
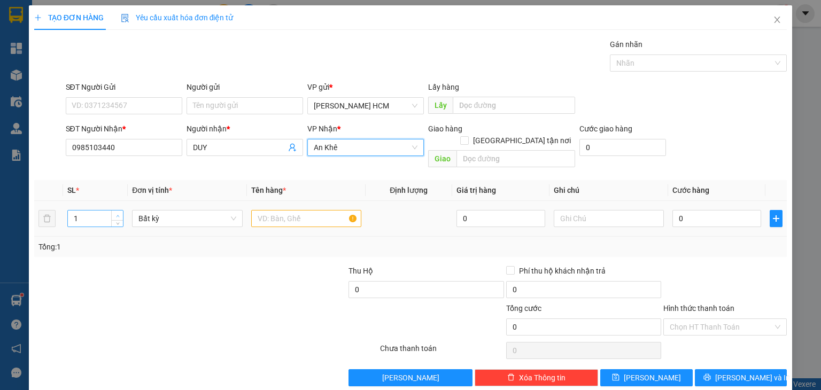
type input "2"
click at [118, 213] on span "up" at bounding box center [117, 216] width 6 height 6
click at [313, 215] on div at bounding box center [306, 218] width 110 height 21
click at [308, 210] on input "text" at bounding box center [306, 218] width 110 height 17
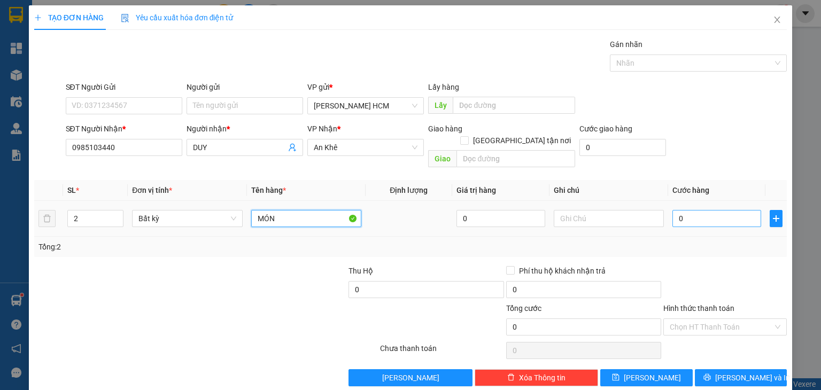
type input "MÓN"
click at [681, 210] on input "0" at bounding box center [716, 218] width 89 height 17
type input "0"
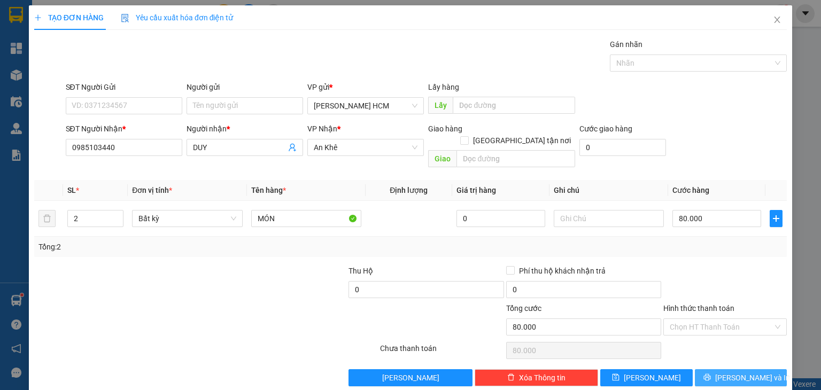
click at [728, 372] on span "[PERSON_NAME] và In" at bounding box center [752, 378] width 75 height 12
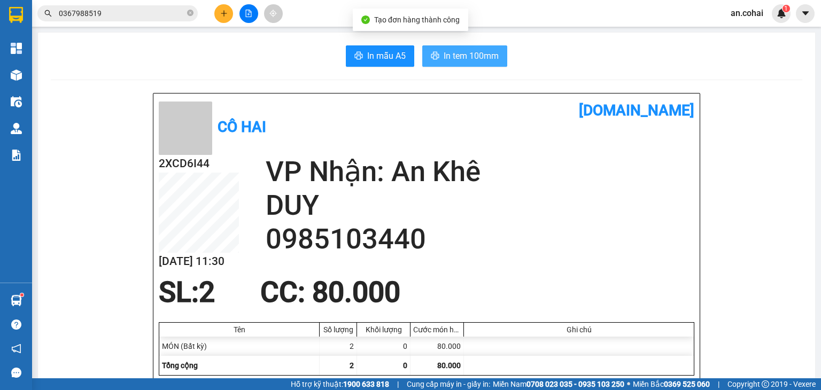
click at [485, 60] on span "In tem 100mm" at bounding box center [470, 55] width 55 height 13
click at [444, 62] on span "In tem 100mm" at bounding box center [470, 55] width 55 height 13
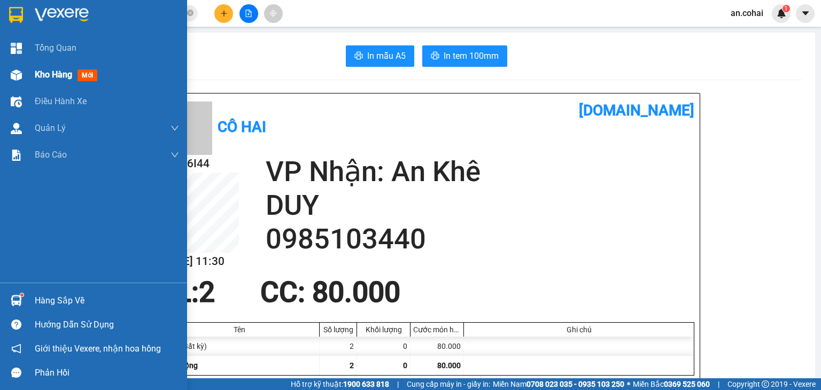
click at [22, 76] on div at bounding box center [16, 75] width 19 height 19
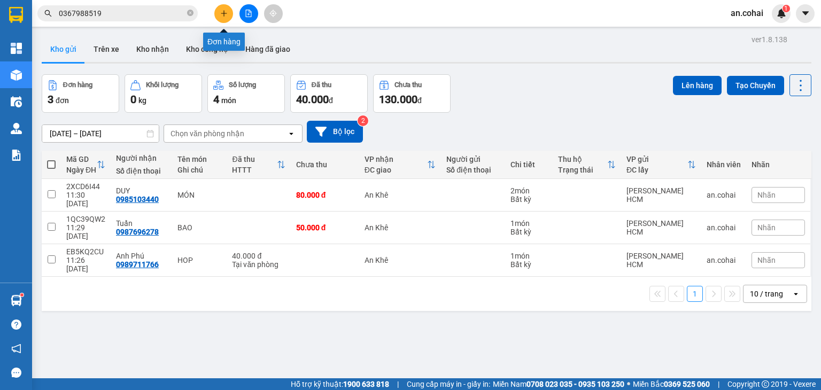
click at [224, 15] on icon "plus" at bounding box center [223, 13] width 7 height 7
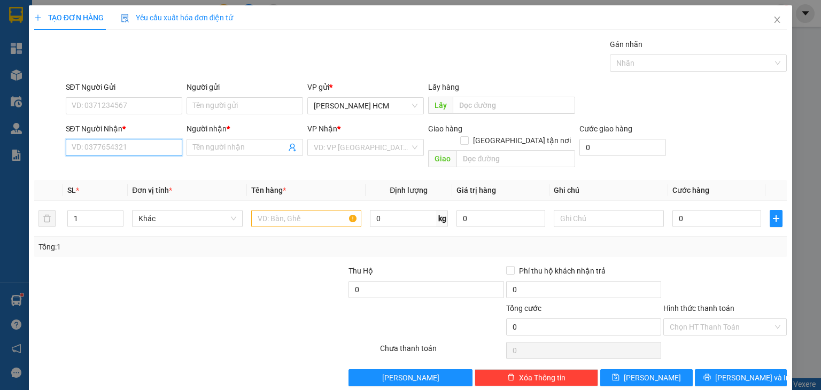
click at [124, 143] on input "SĐT Người Nhận *" at bounding box center [124, 147] width 116 height 17
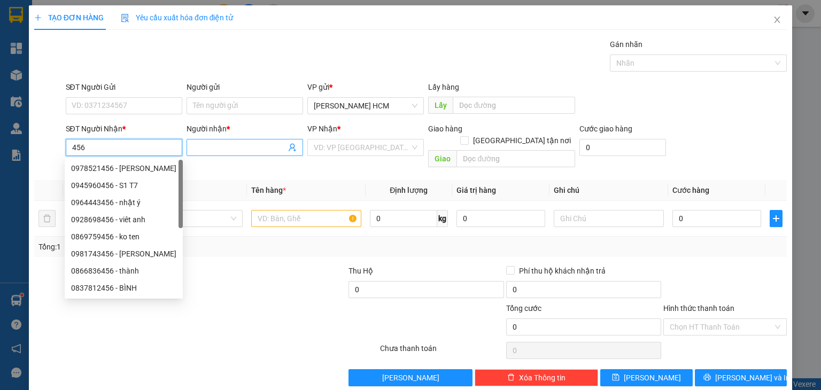
type input "456"
click at [204, 152] on input "Người nhận *" at bounding box center [239, 148] width 93 height 12
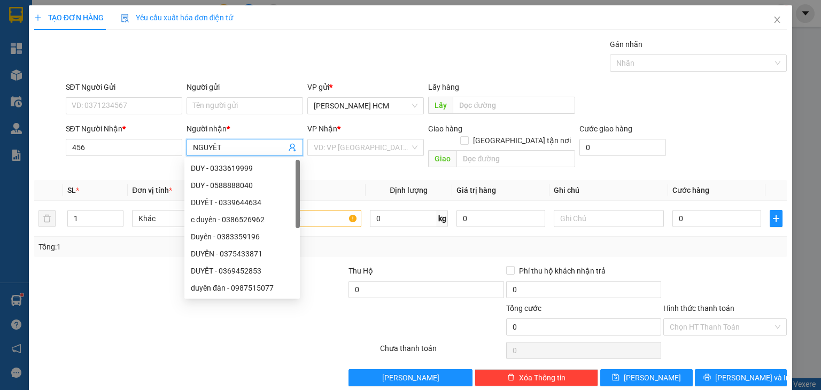
type input "NGUYỆT"
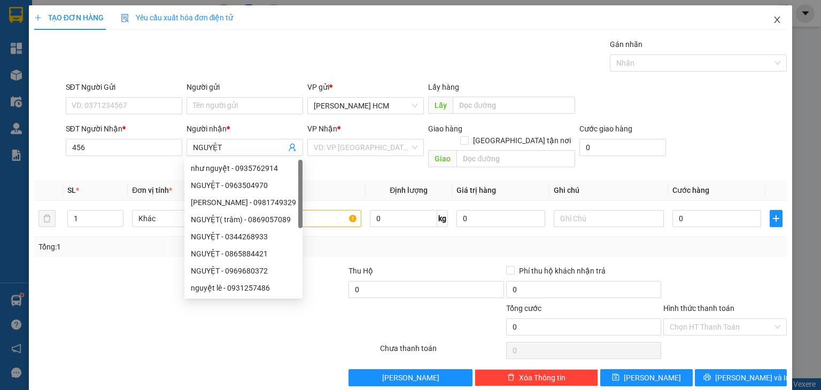
click at [768, 14] on span "Close" at bounding box center [777, 20] width 30 height 30
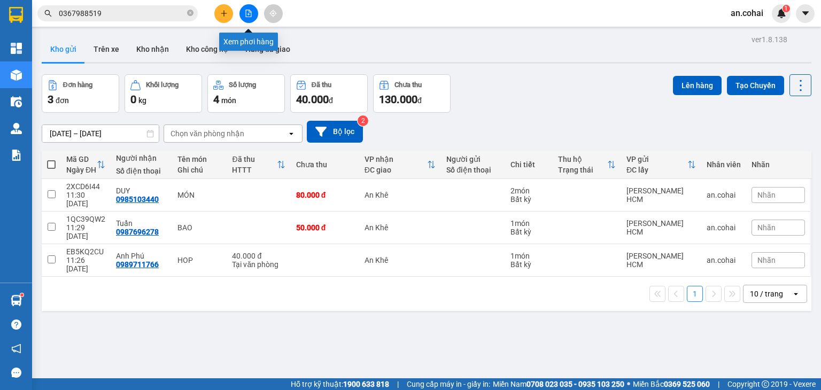
click at [246, 13] on icon "file-add" at bounding box center [248, 13] width 7 height 7
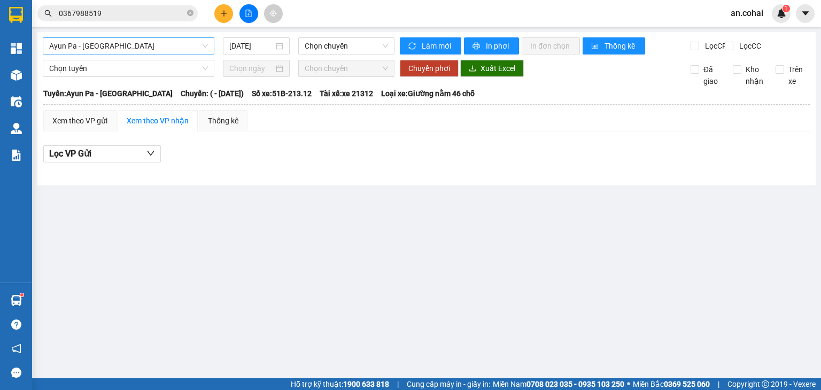
click at [150, 52] on span "Ayun Pa - [GEOGRAPHIC_DATA]" at bounding box center [128, 46] width 159 height 16
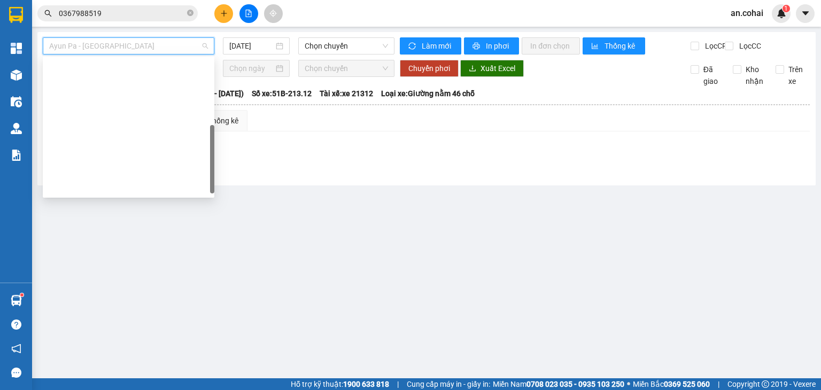
click at [110, 232] on div "[GEOGRAPHIC_DATA] - Krông Pa ([GEOGRAPHIC_DATA])" at bounding box center [128, 238] width 159 height 12
type input "[DATE]"
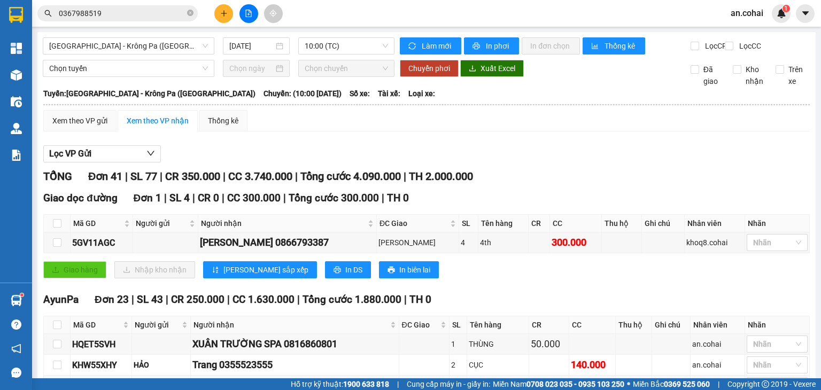
drag, startPoint x: 75, startPoint y: 285, endPoint x: 63, endPoint y: 281, distance: 12.3
drag, startPoint x: 68, startPoint y: 281, endPoint x: 101, endPoint y: 287, distance: 33.6
click at [190, 9] on span at bounding box center [190, 14] width 6 height 10
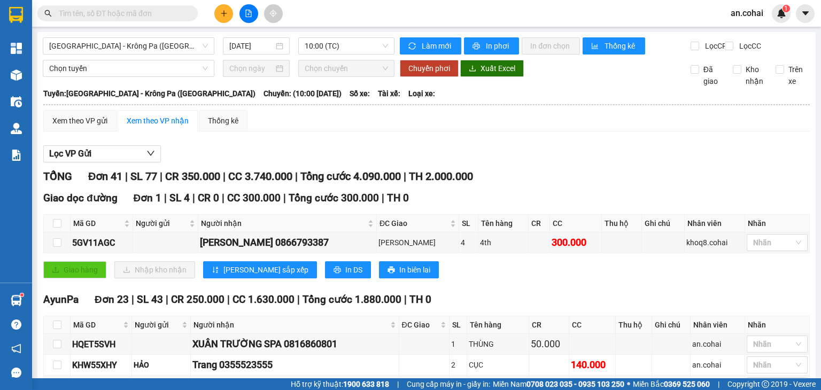
click at [176, 10] on input "text" at bounding box center [122, 13] width 126 height 12
paste input "3FELYHRH"
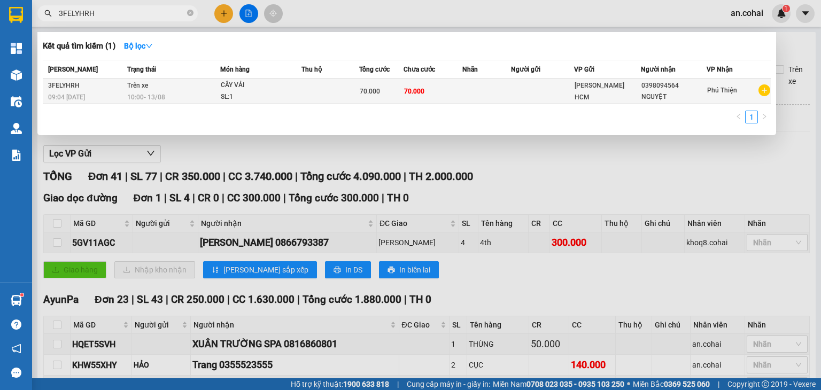
type input "3FELYHRH"
click at [555, 99] on td at bounding box center [542, 91] width 63 height 25
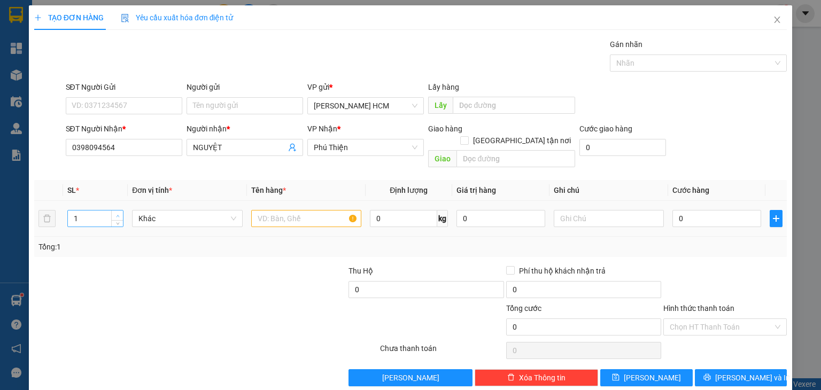
type input "2"
drag, startPoint x: 117, startPoint y: 200, endPoint x: 162, endPoint y: 189, distance: 46.7
click at [120, 210] on span "Increase Value" at bounding box center [117, 214] width 12 height 8
click at [295, 210] on input "text" at bounding box center [306, 218] width 110 height 17
type input "VCAY"
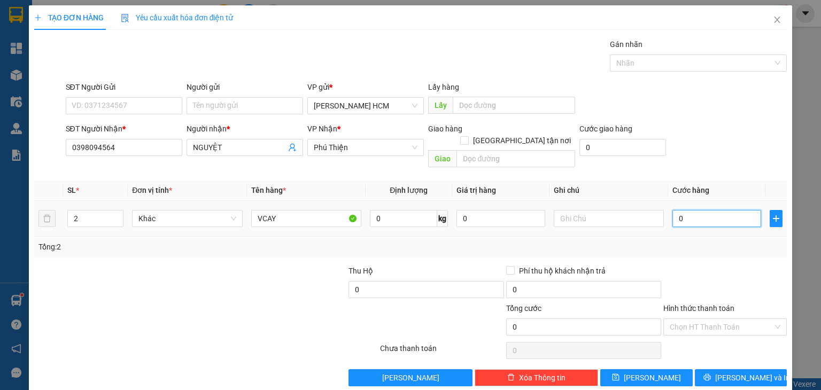
click at [705, 210] on input "0" at bounding box center [716, 218] width 89 height 17
type input "001"
type input "1"
type input "0.014"
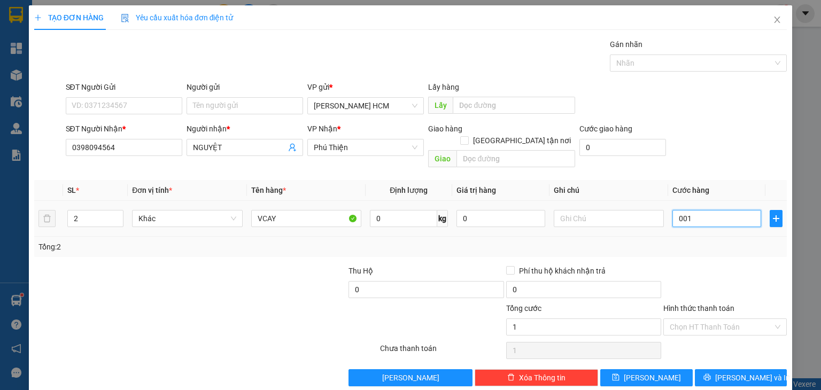
type input "14"
type input "00.140"
type input "140"
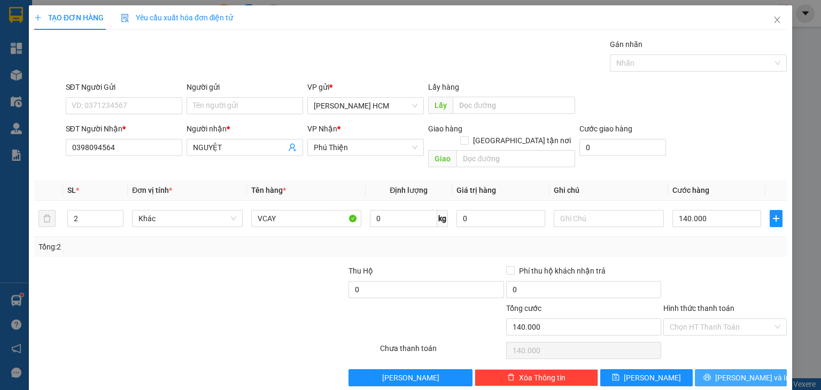
click at [705, 369] on button "[PERSON_NAME] và In" at bounding box center [741, 377] width 92 height 17
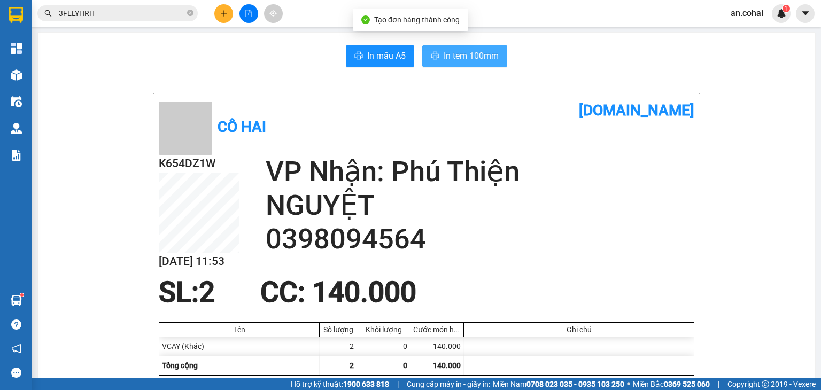
click at [457, 54] on span "In tem 100mm" at bounding box center [470, 55] width 55 height 13
drag, startPoint x: 488, startPoint y: 50, endPoint x: 500, endPoint y: 63, distance: 17.0
click at [489, 52] on span "In tem 100mm" at bounding box center [470, 55] width 55 height 13
click at [224, 10] on icon "plus" at bounding box center [223, 13] width 7 height 7
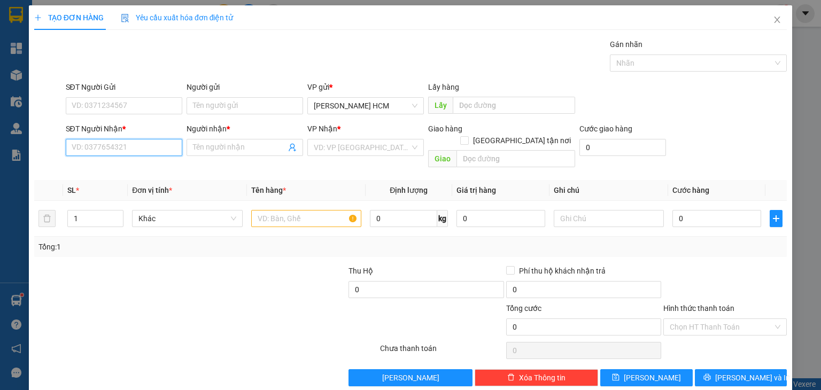
click at [122, 143] on input "SĐT Người Nhận *" at bounding box center [124, 147] width 116 height 17
type input "0985717579"
click at [137, 168] on div "0985717579 - Nam [GEOGRAPHIC_DATA]" at bounding box center [140, 168] width 138 height 12
type input "Nam Nhà Bè"
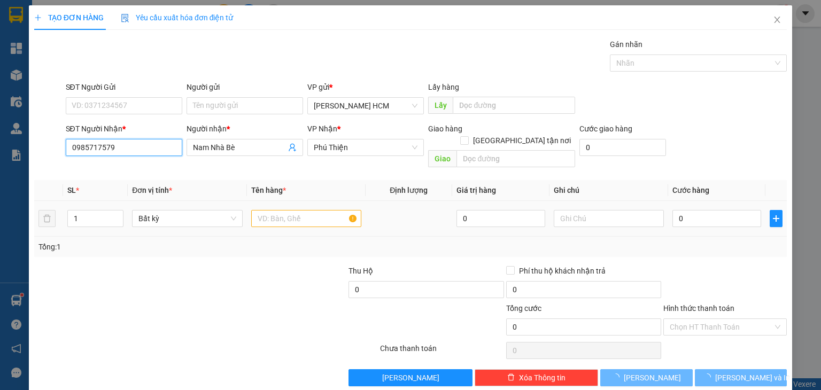
type input "0985717579"
click at [282, 210] on input "text" at bounding box center [306, 218] width 110 height 17
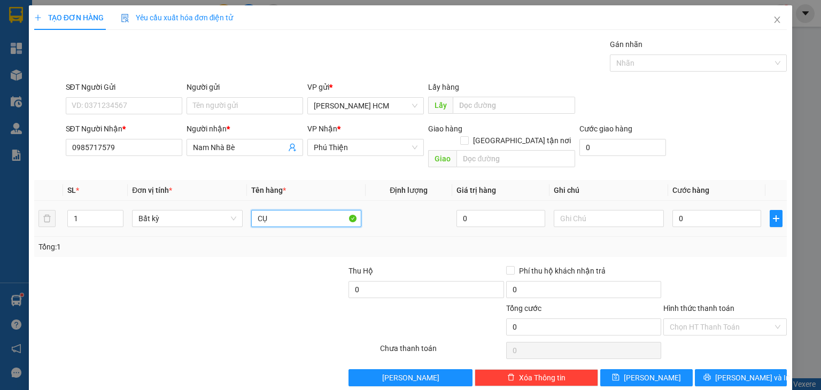
type input "CỤC"
click at [672, 210] on input "0" at bounding box center [716, 218] width 89 height 17
click at [680, 217] on td "100.000" at bounding box center [716, 219] width 97 height 36
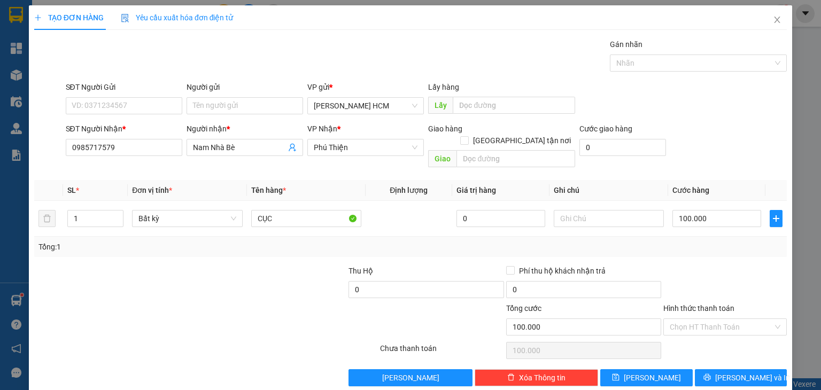
click at [705, 355] on div "Transit Pickup Surcharge Ids Transit Deliver Surcharge Ids Transit Deliver Surc…" at bounding box center [410, 212] width 752 height 348
click at [708, 369] on button "[PERSON_NAME] và In" at bounding box center [741, 377] width 92 height 17
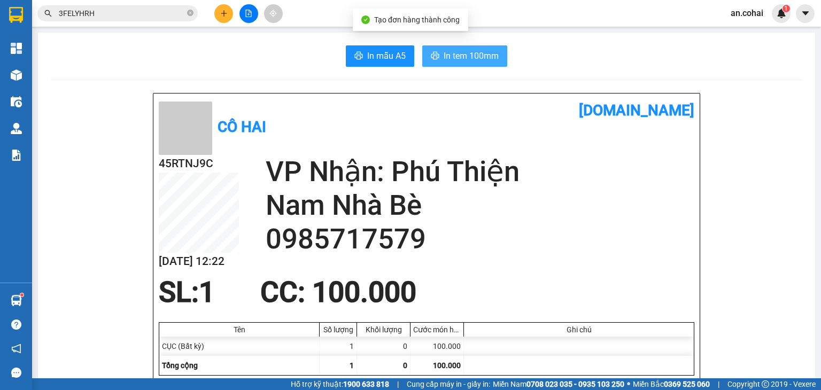
click at [458, 49] on span "In tem 100mm" at bounding box center [470, 55] width 55 height 13
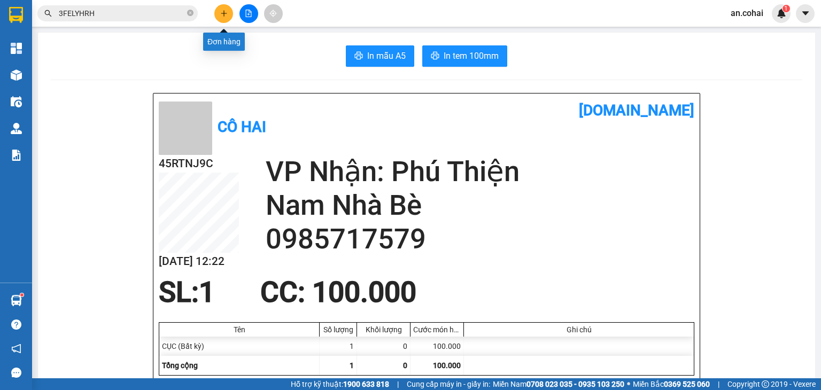
click at [226, 11] on icon "plus" at bounding box center [223, 13] width 7 height 7
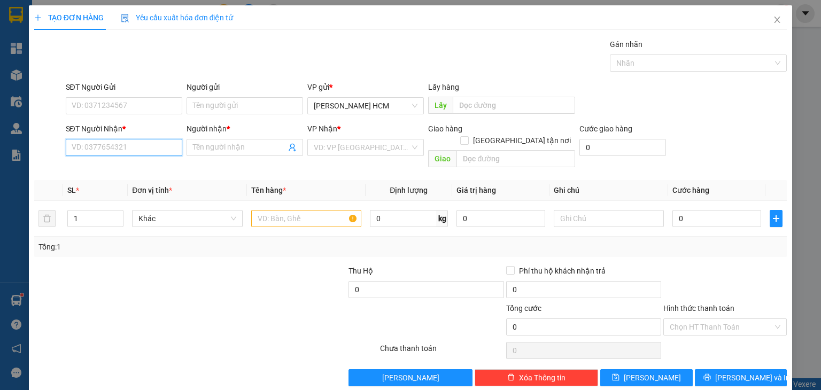
click at [135, 149] on input "SĐT Người Nhận *" at bounding box center [124, 147] width 116 height 17
type input "0706186002"
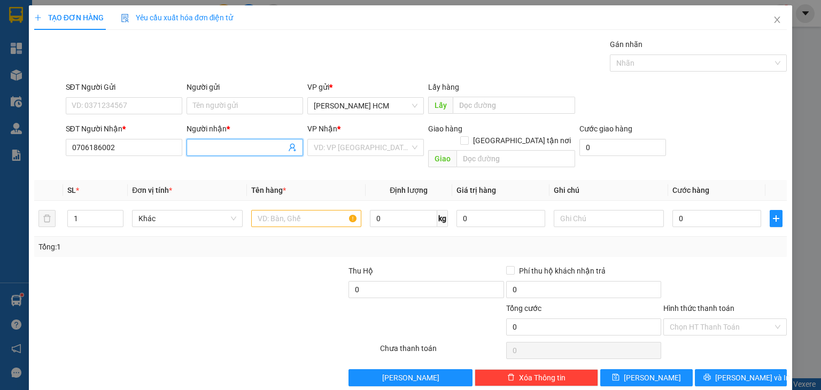
click at [224, 153] on span at bounding box center [244, 147] width 116 height 17
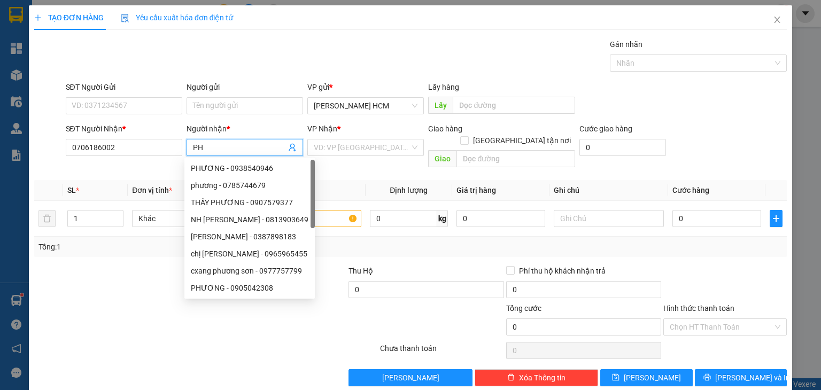
type input "P"
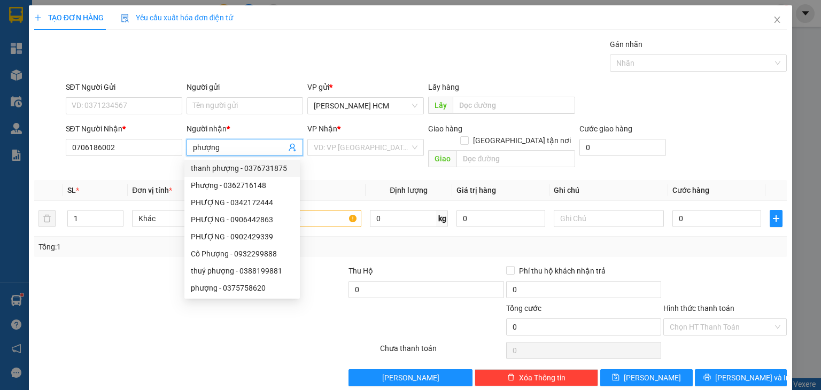
type input "phượng"
click at [361, 138] on div "VP Nhận *" at bounding box center [365, 131] width 116 height 16
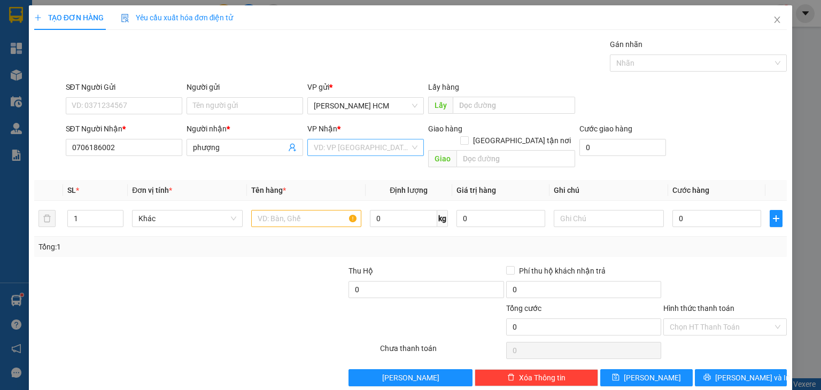
click at [357, 146] on input "search" at bounding box center [362, 147] width 96 height 16
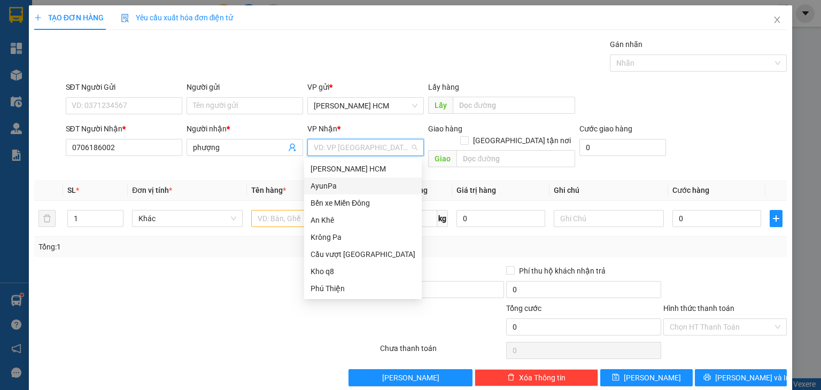
click at [359, 186] on div "AyunPa" at bounding box center [362, 186] width 105 height 12
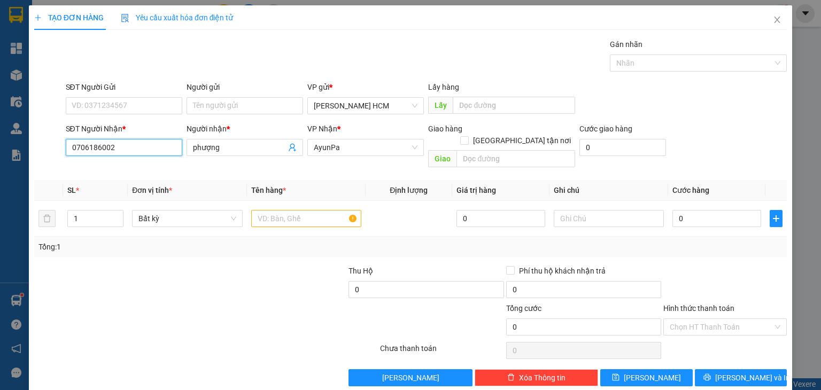
click at [94, 146] on input "0706186002" at bounding box center [124, 147] width 116 height 17
type input "0706180002"
click at [125, 170] on div "0706180002 - Phượng vải" at bounding box center [122, 168] width 103 height 12
type input "Phượng vải"
type input "0706180002"
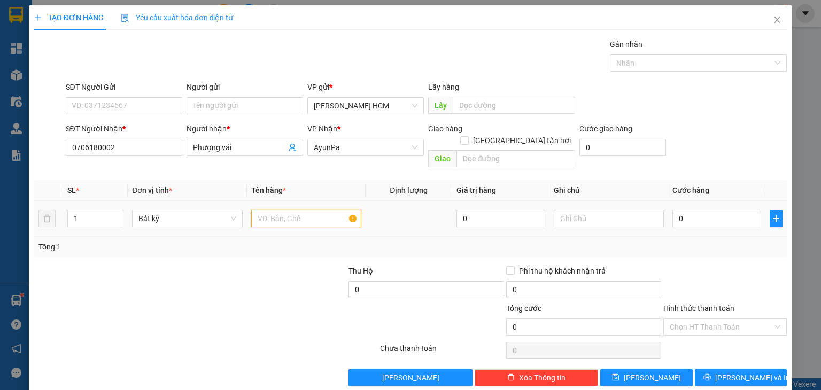
click at [288, 210] on input "text" at bounding box center [306, 218] width 110 height 17
type input "bao"
type input "2"
drag, startPoint x: 115, startPoint y: 201, endPoint x: 329, endPoint y: 189, distance: 214.0
click at [116, 212] on span "up" at bounding box center [117, 215] width 6 height 6
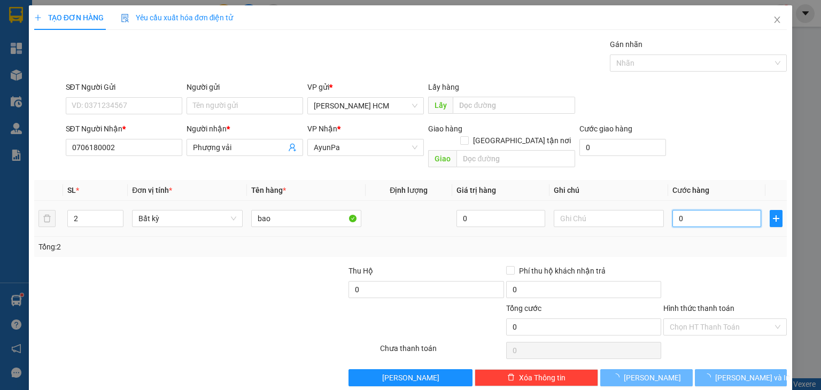
click at [680, 210] on input "0" at bounding box center [716, 218] width 89 height 17
click at [675, 210] on input "0" at bounding box center [716, 218] width 89 height 17
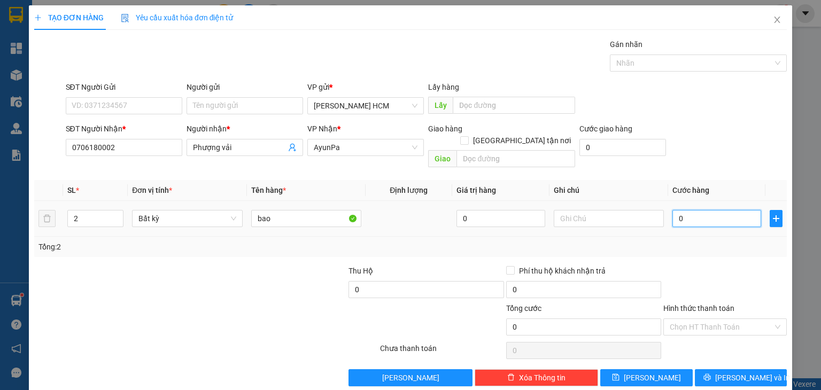
click at [672, 210] on input "0" at bounding box center [716, 218] width 89 height 17
type input "10"
type input "130"
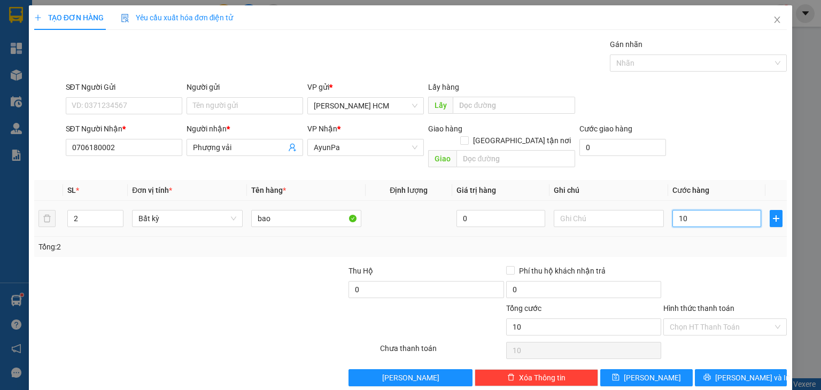
type input "130"
type input "130.000"
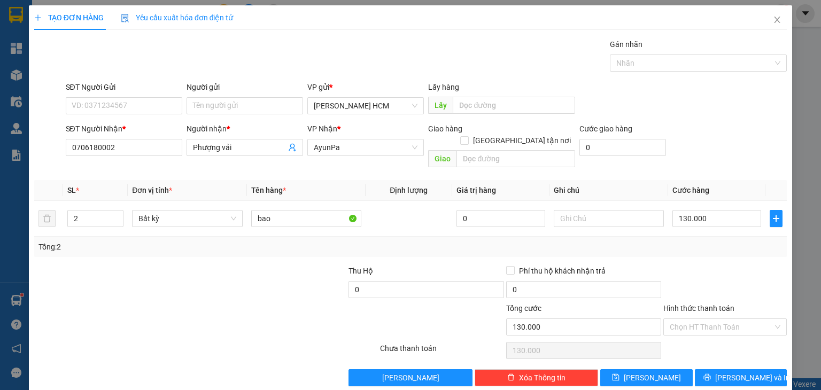
click at [680, 241] on div "Tổng: 2" at bounding box center [410, 247] width 744 height 12
click at [751, 372] on span "[PERSON_NAME] và In" at bounding box center [752, 378] width 75 height 12
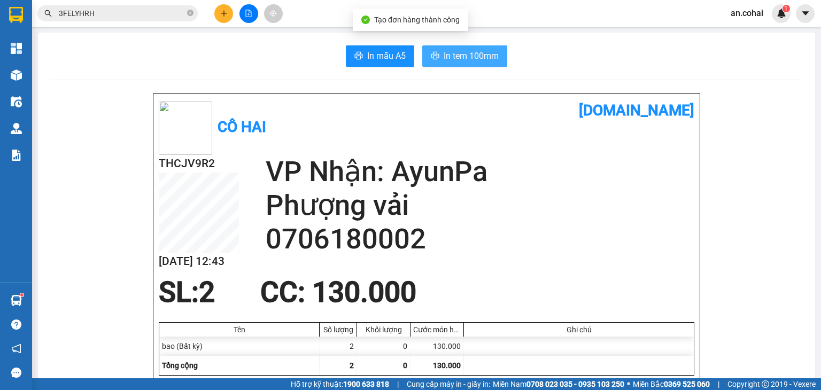
click at [473, 50] on span "In tem 100mm" at bounding box center [470, 55] width 55 height 13
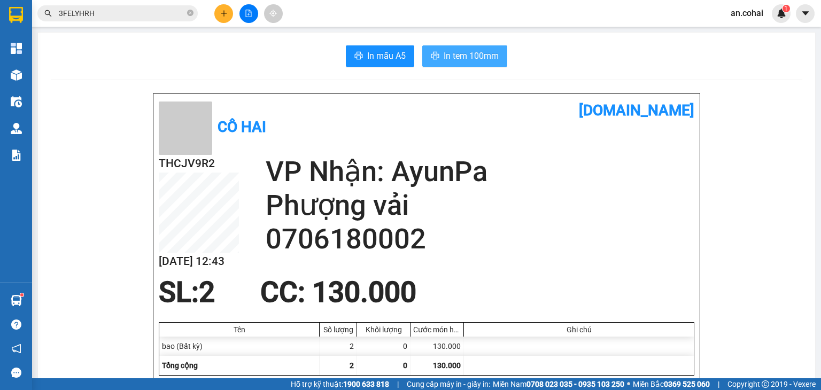
click at [474, 63] on button "In tem 100mm" at bounding box center [464, 55] width 85 height 21
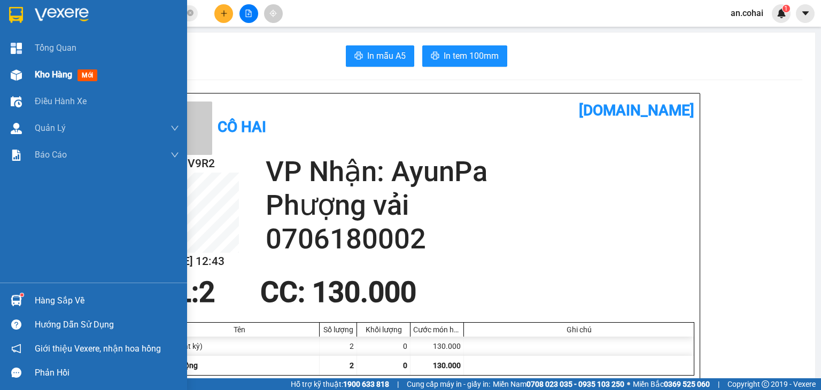
click at [31, 75] on div "Kho hàng mới" at bounding box center [93, 74] width 187 height 27
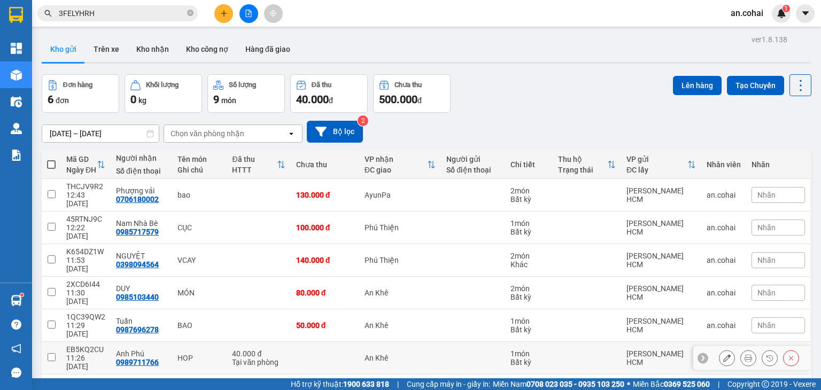
click at [52, 342] on td at bounding box center [51, 358] width 19 height 33
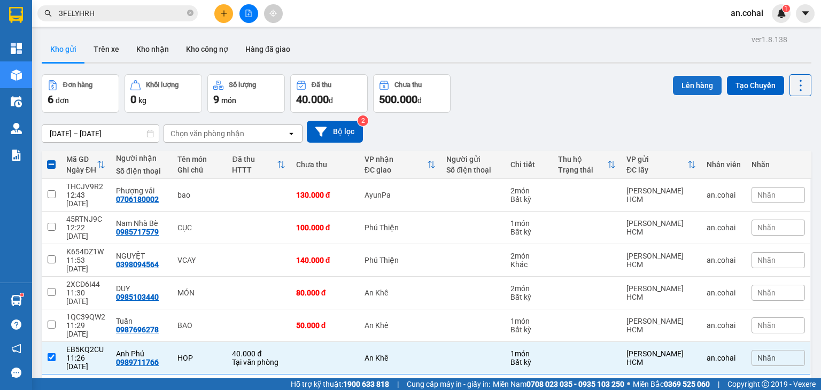
click at [693, 88] on button "Lên hàng" at bounding box center [697, 85] width 49 height 19
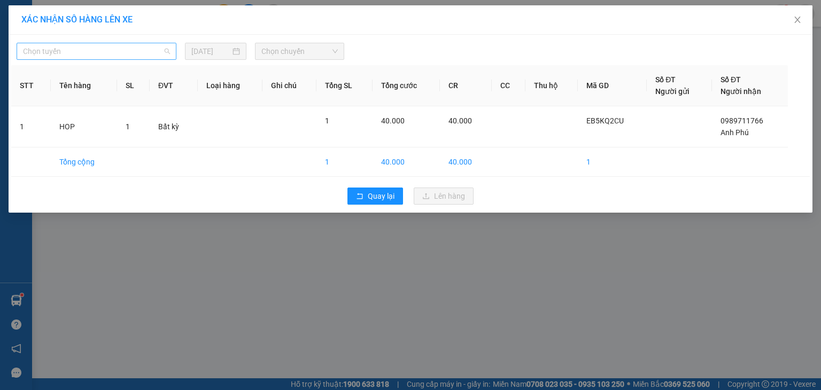
click at [143, 44] on span "Chọn tuyến" at bounding box center [96, 51] width 147 height 16
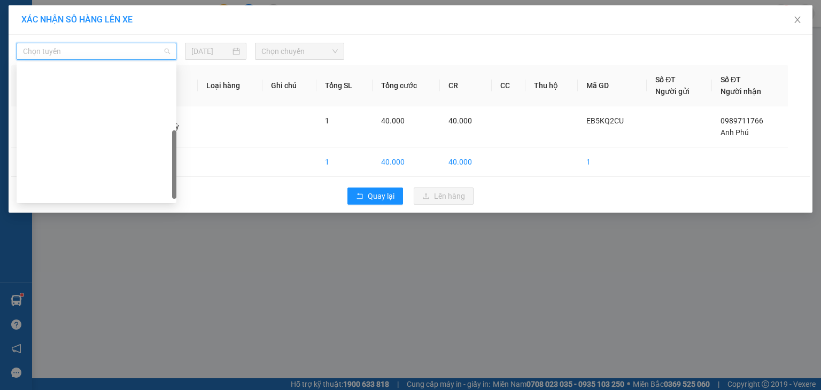
click at [96, 238] on div "[GEOGRAPHIC_DATA] - Krông Pa ([GEOGRAPHIC_DATA])" at bounding box center [96, 244] width 147 height 12
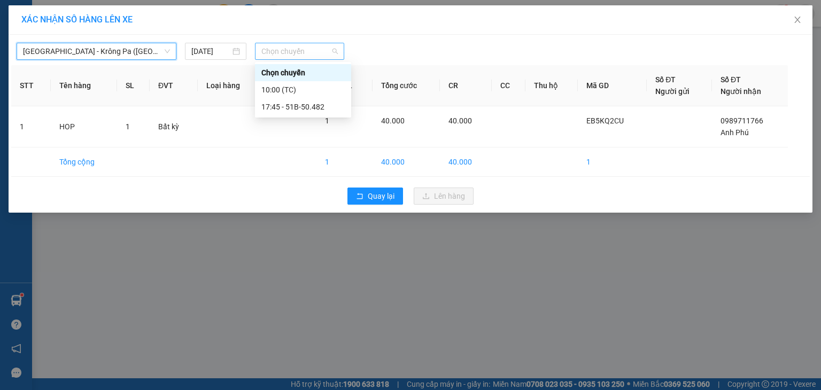
click at [301, 56] on span "Chọn chuyến" at bounding box center [299, 51] width 77 height 16
click at [299, 87] on div "10:00 (TC)" at bounding box center [302, 90] width 83 height 12
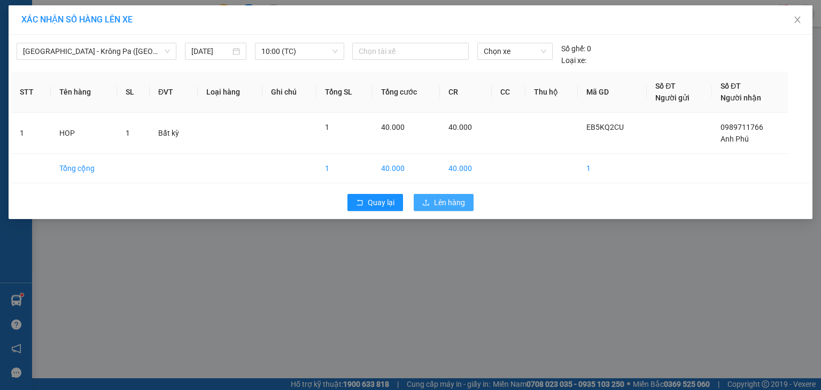
click at [440, 197] on span "Lên hàng" at bounding box center [449, 203] width 31 height 12
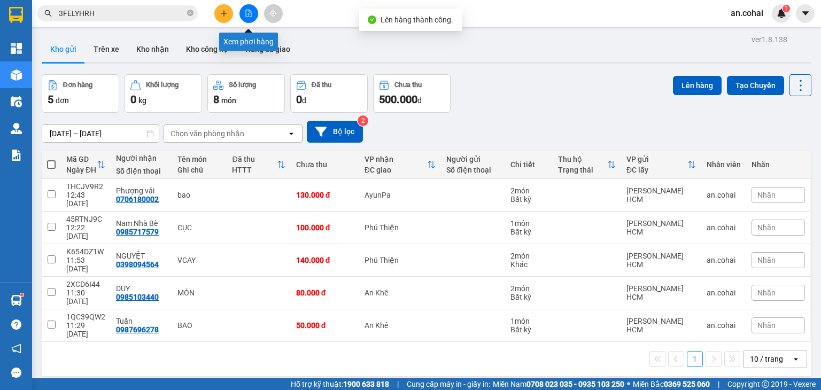
drag, startPoint x: 254, startPoint y: 14, endPoint x: 278, endPoint y: 22, distance: 24.8
click at [254, 15] on button at bounding box center [248, 13] width 19 height 19
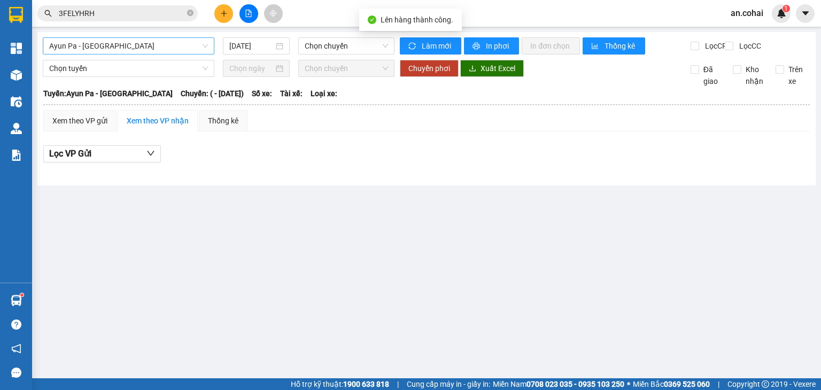
click at [166, 41] on span "Ayun Pa - [GEOGRAPHIC_DATA]" at bounding box center [128, 46] width 159 height 16
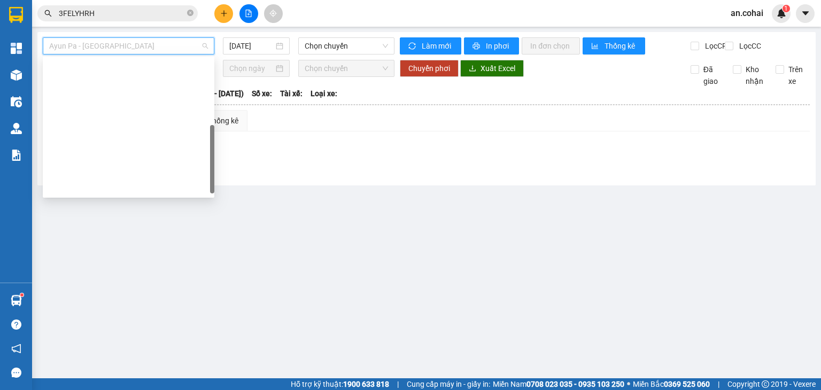
click at [119, 232] on div "[GEOGRAPHIC_DATA] - Krông Pa ([GEOGRAPHIC_DATA])" at bounding box center [128, 238] width 159 height 12
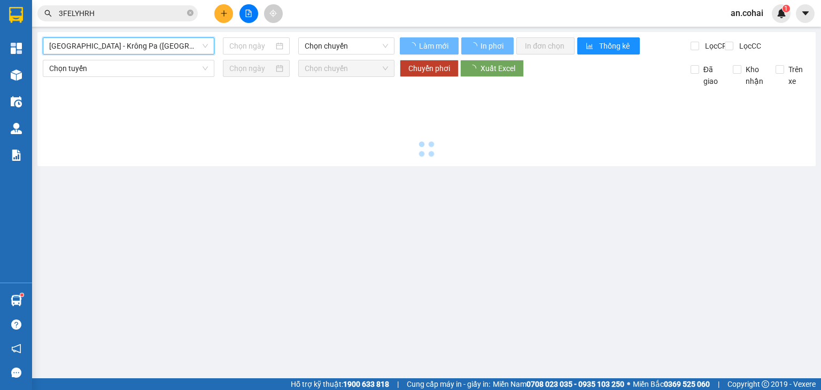
type input "[DATE]"
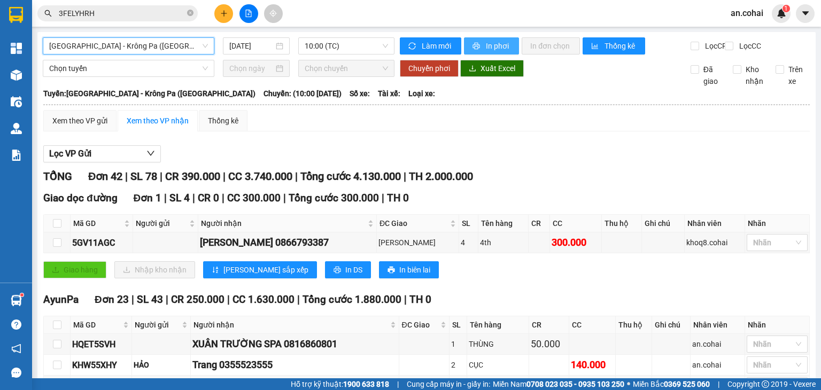
click at [489, 44] on span "In phơi" at bounding box center [498, 46] width 25 height 12
